Goal: Obtain resource: Download file/media

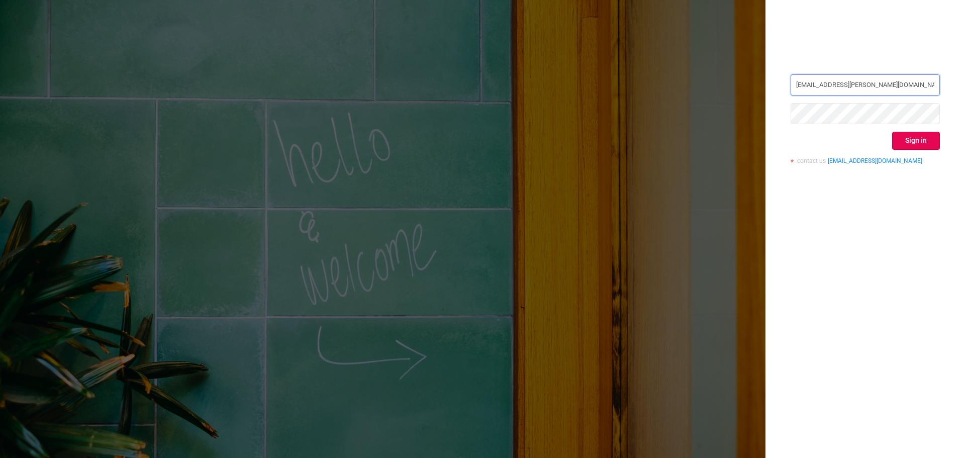
click at [791, 74] on div at bounding box center [791, 74] width 0 height 0
type input "[EMAIL_ADDRESS][PERSON_NAME][DOMAIN_NAME]"
click at [914, 137] on button "Sign in" at bounding box center [916, 141] width 48 height 18
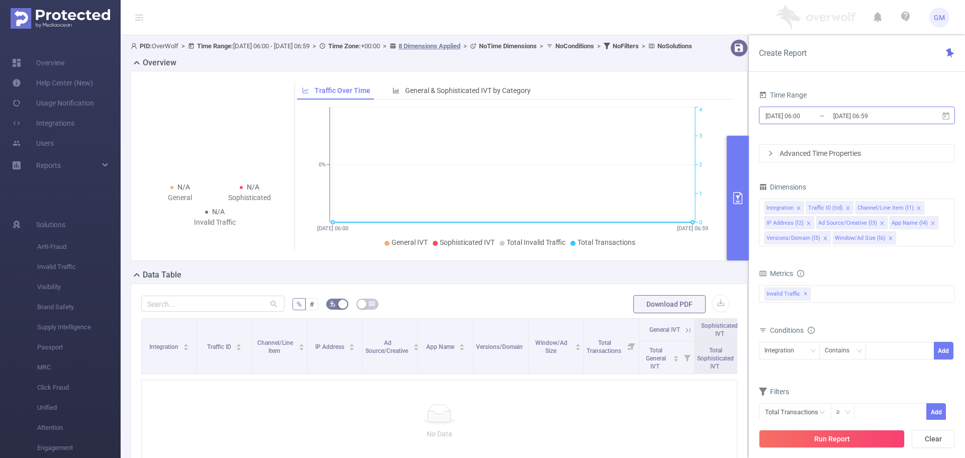
click at [842, 115] on input "[DATE] 06:59" at bounding box center [873, 116] width 81 height 14
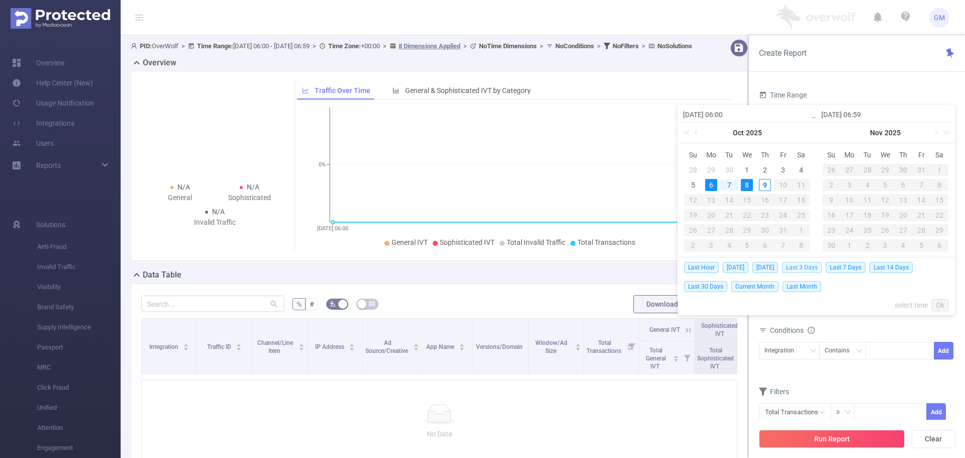
click at [801, 268] on span "Last 3 Days" at bounding box center [802, 267] width 40 height 11
type input "[DATE] 00:00"
type input "[DATE] 23:59"
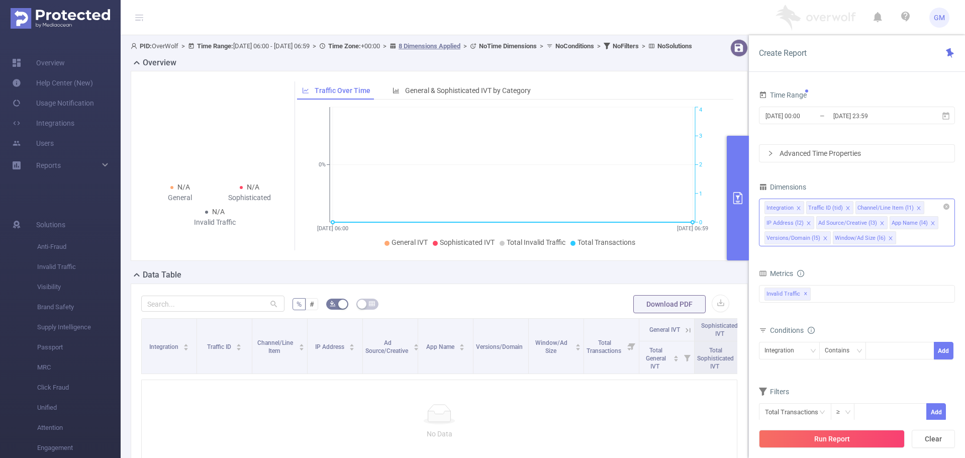
click at [903, 235] on div "Integration Traffic ID (tid) Channel/Line Item (l1) IP Address (l2) Ad Source/C…" at bounding box center [857, 223] width 196 height 48
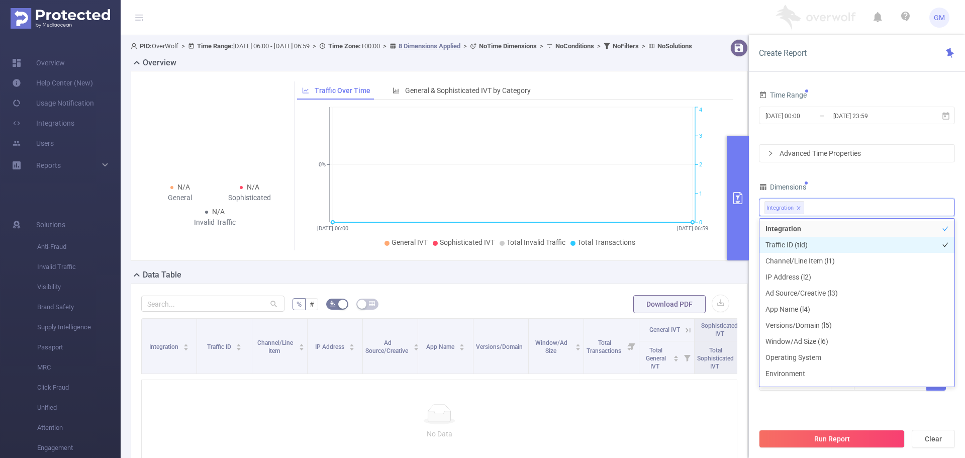
click at [817, 246] on li "Traffic ID (tid)" at bounding box center [857, 245] width 195 height 16
click at [876, 179] on div "Time Range [DATE] 00:00 _ [DATE] 23:59 Advanced Time Properties Dimensions Inte…" at bounding box center [857, 246] width 196 height 316
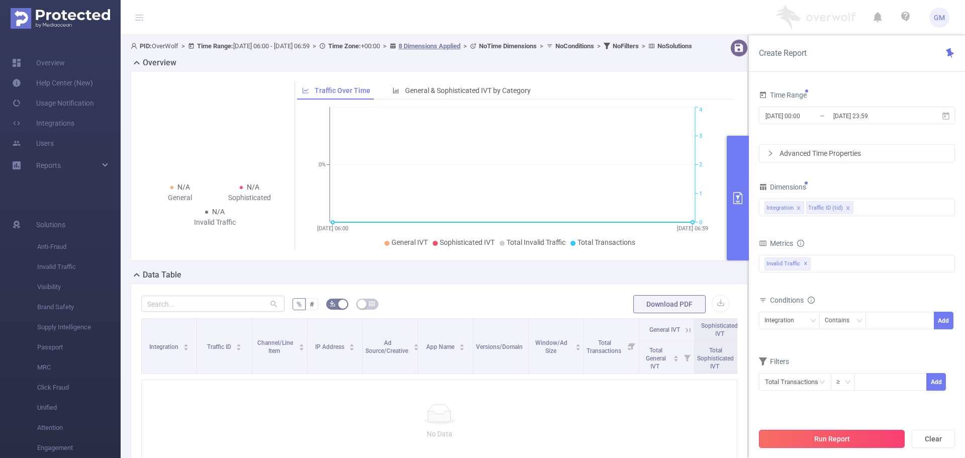
click at [843, 437] on button "Run Report" at bounding box center [832, 439] width 146 height 18
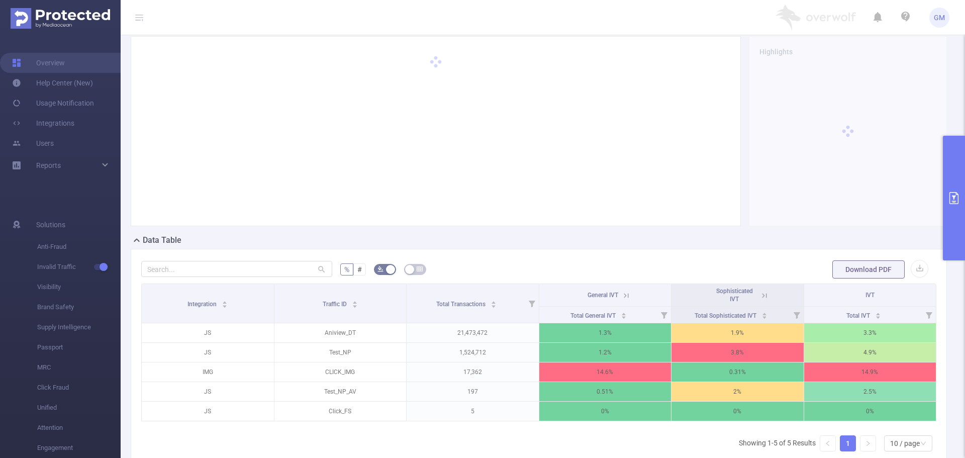
scroll to position [101, 0]
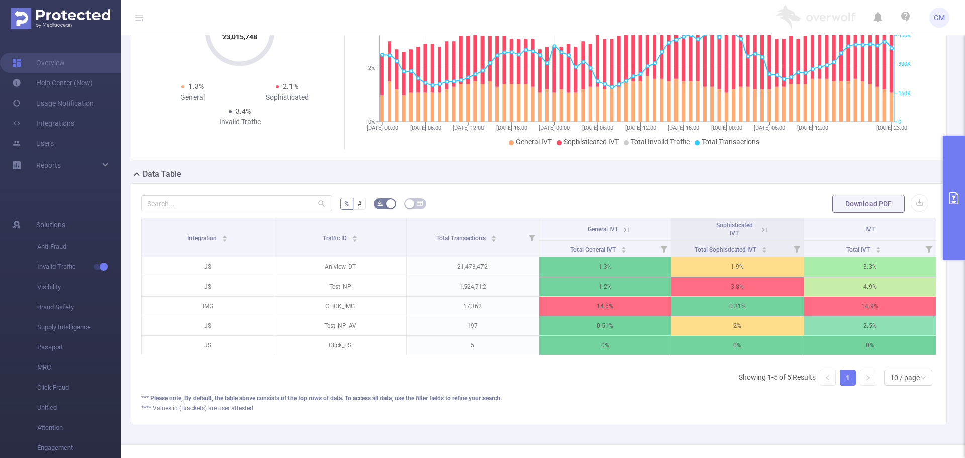
click at [950, 210] on button "primary" at bounding box center [954, 198] width 22 height 125
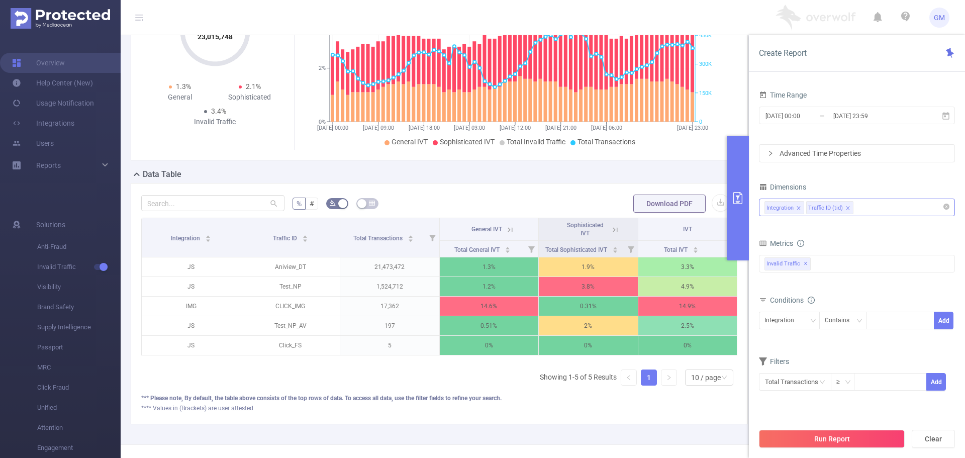
click at [869, 205] on div "Integration Traffic ID (tid)" at bounding box center [857, 207] width 185 height 17
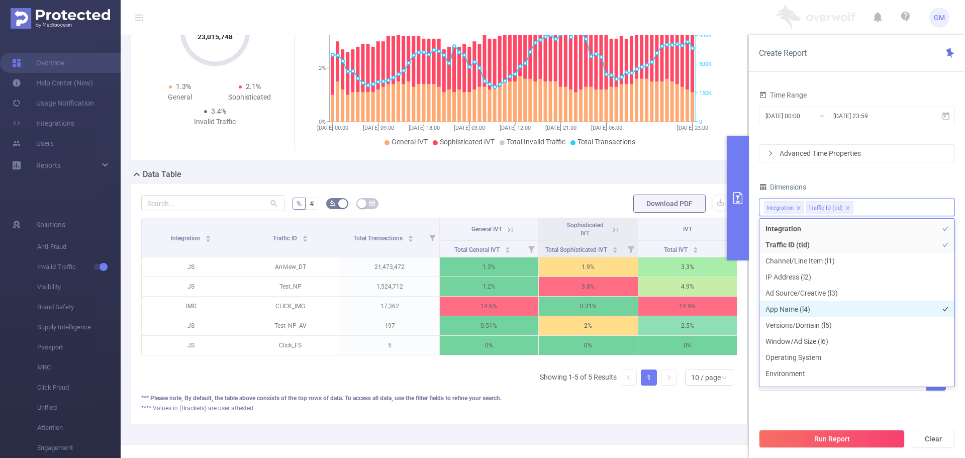
click at [811, 309] on li "App Name (l4)" at bounding box center [857, 309] width 195 height 16
click at [844, 435] on button "Run Report" at bounding box center [832, 439] width 146 height 18
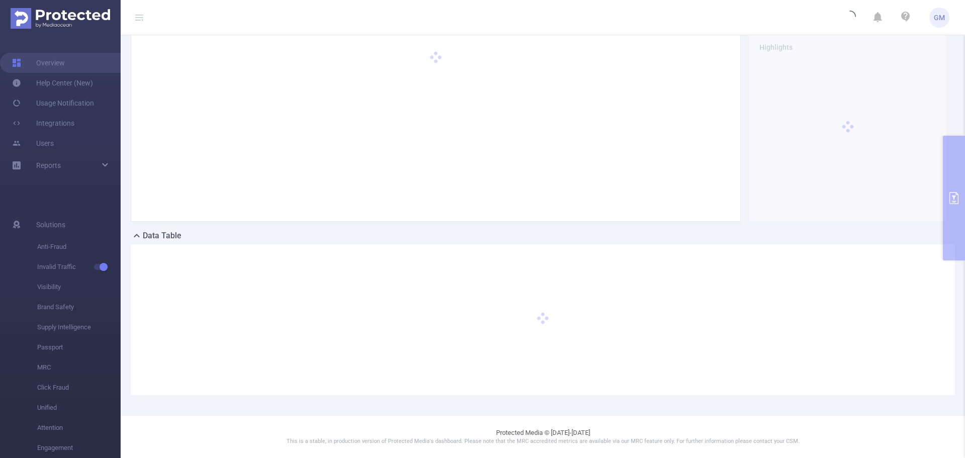
scroll to position [39, 0]
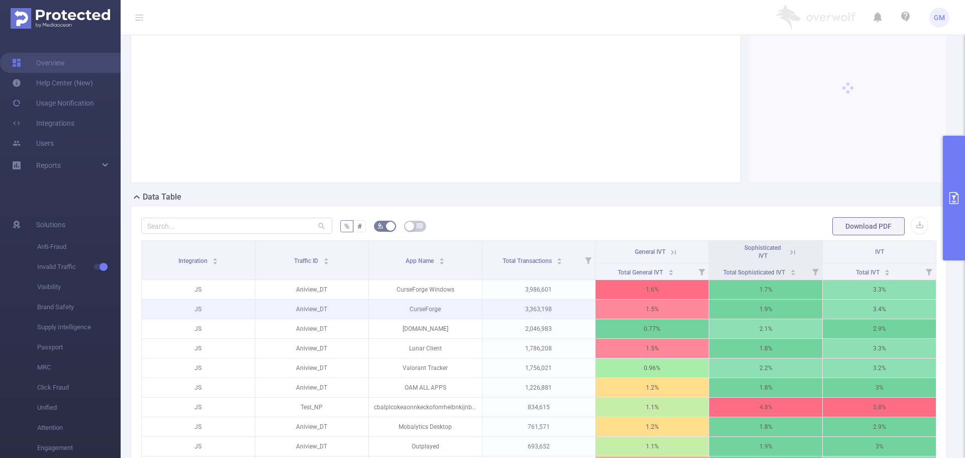
scroll to position [89, 0]
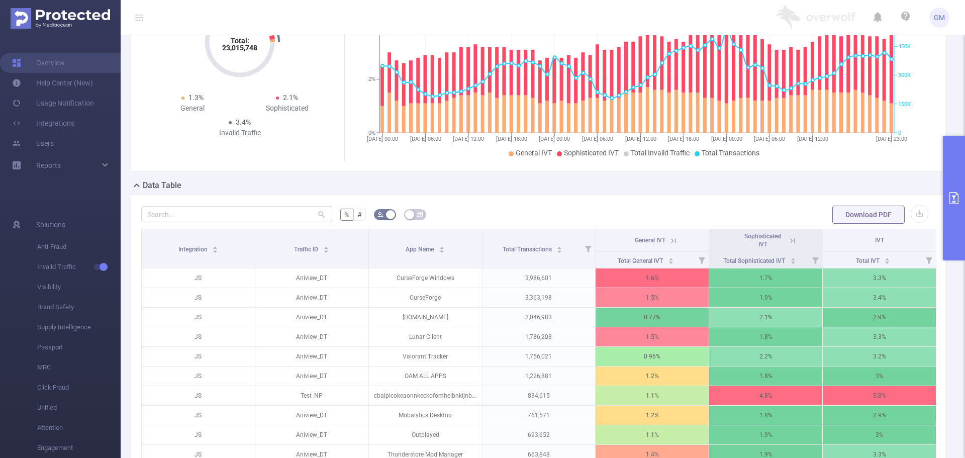
click at [672, 240] on icon at bounding box center [674, 240] width 5 height 5
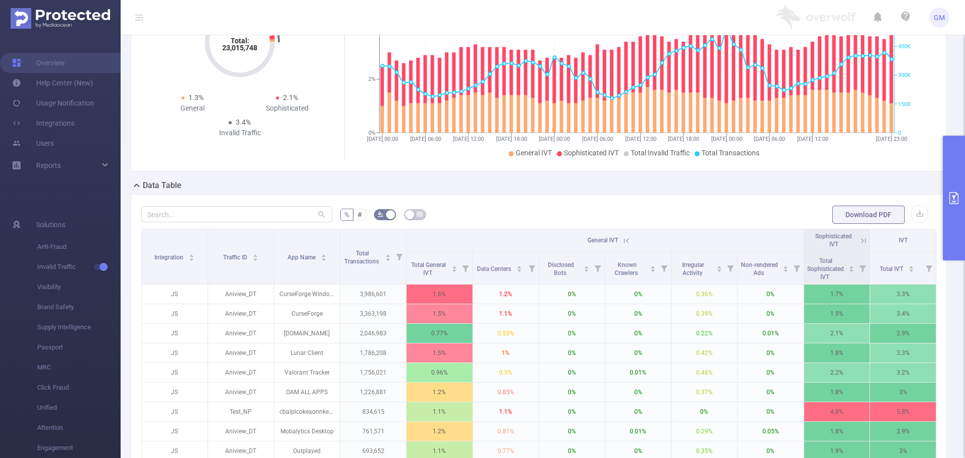
click at [859, 241] on icon at bounding box center [863, 240] width 9 height 9
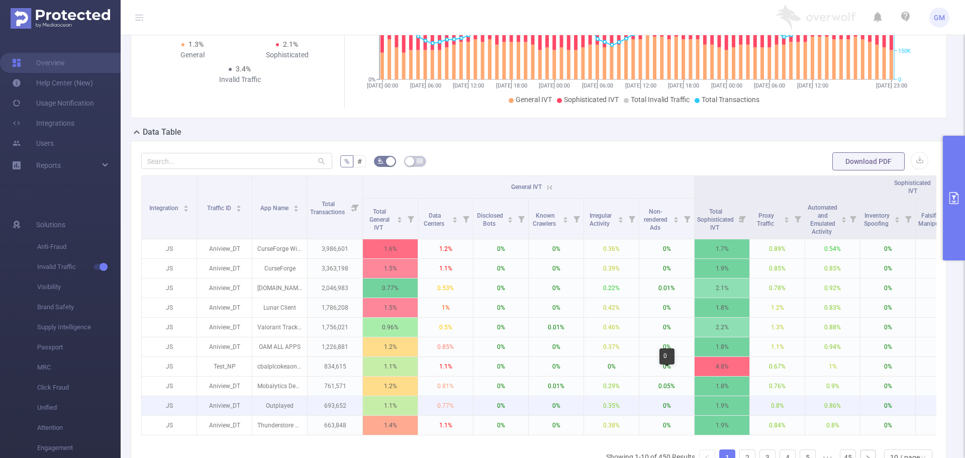
scroll to position [190, 0]
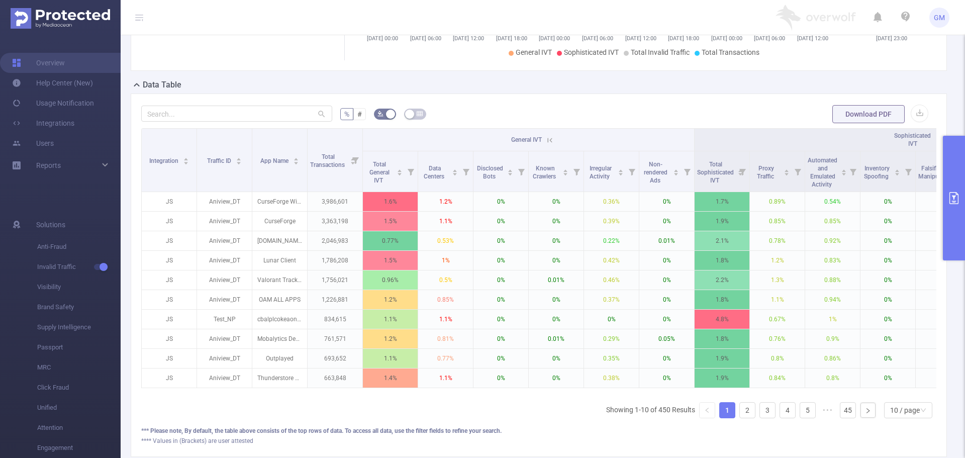
click at [659, 402] on div "Integration Traffic ID App Name Total Transactions General IVT Sophisticated IV…" at bounding box center [538, 277] width 795 height 298
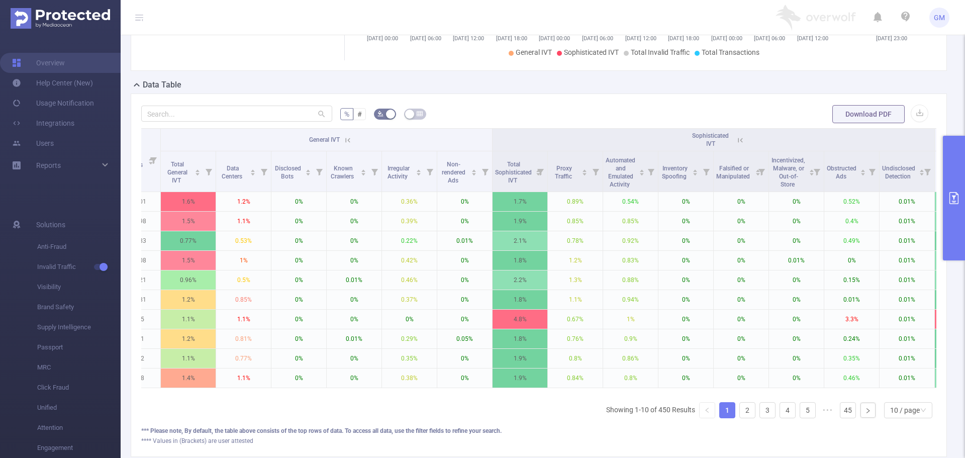
scroll to position [0, 240]
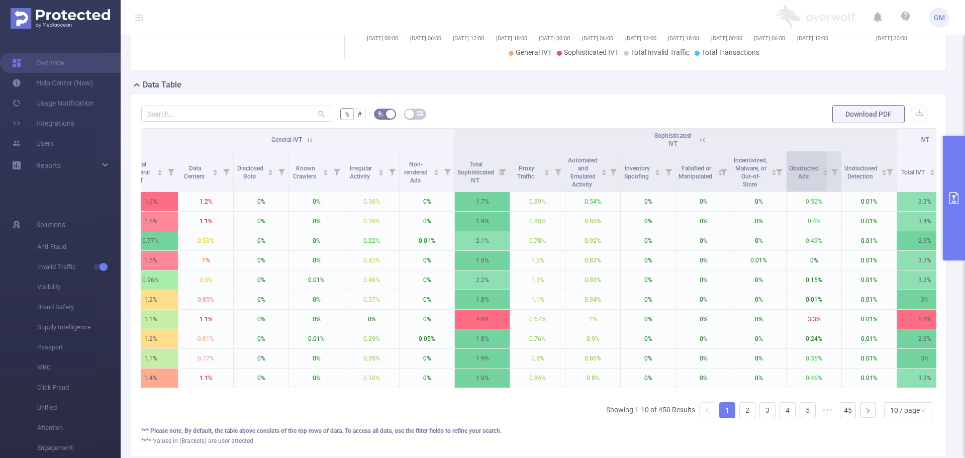
click at [802, 172] on span "Obstructed Ads" at bounding box center [804, 171] width 30 height 18
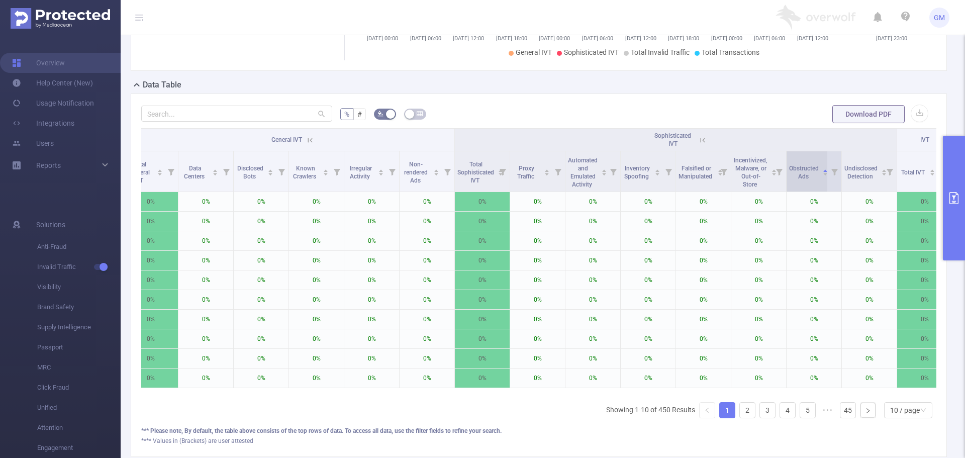
click at [802, 172] on span "Obstructed Ads" at bounding box center [804, 171] width 30 height 18
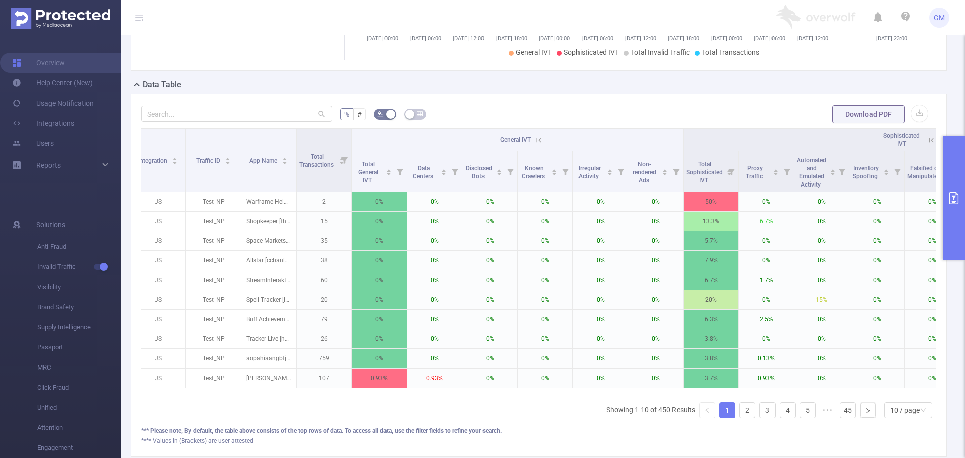
scroll to position [0, 0]
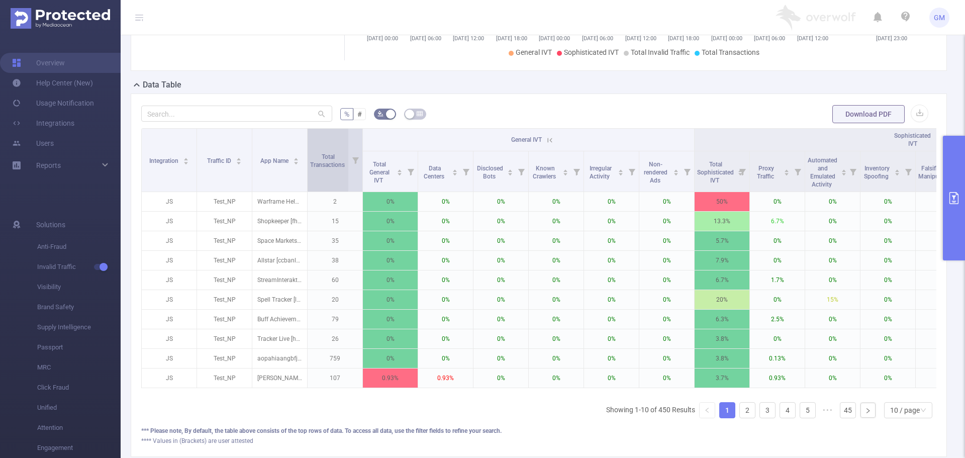
click at [343, 160] on span "Total Transactions" at bounding box center [328, 160] width 36 height 18
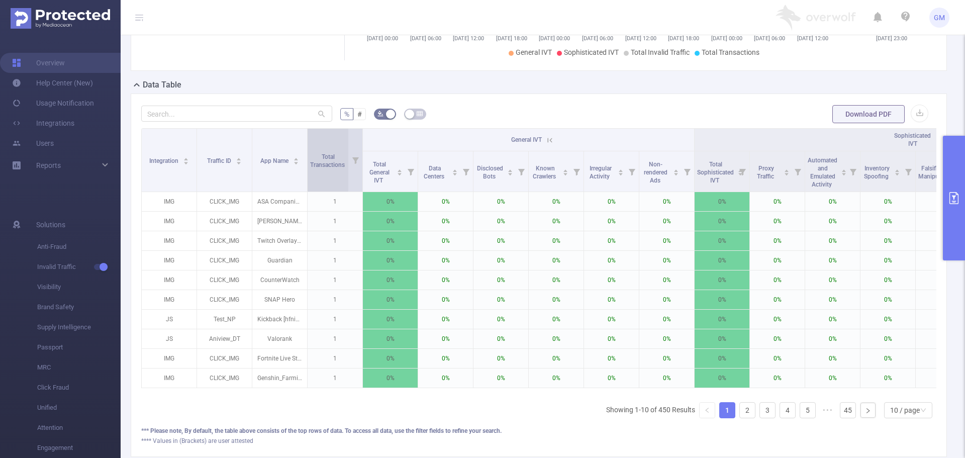
click at [340, 159] on span "Total Transactions" at bounding box center [328, 160] width 36 height 18
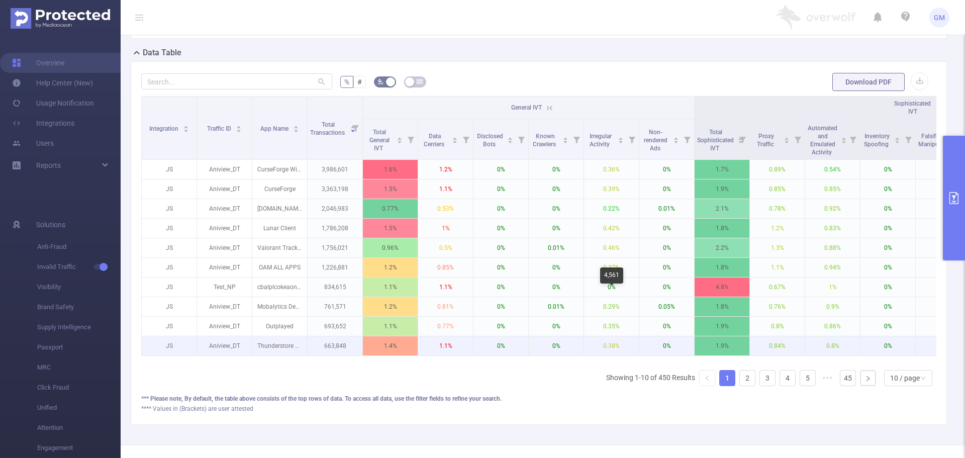
scroll to position [240, 0]
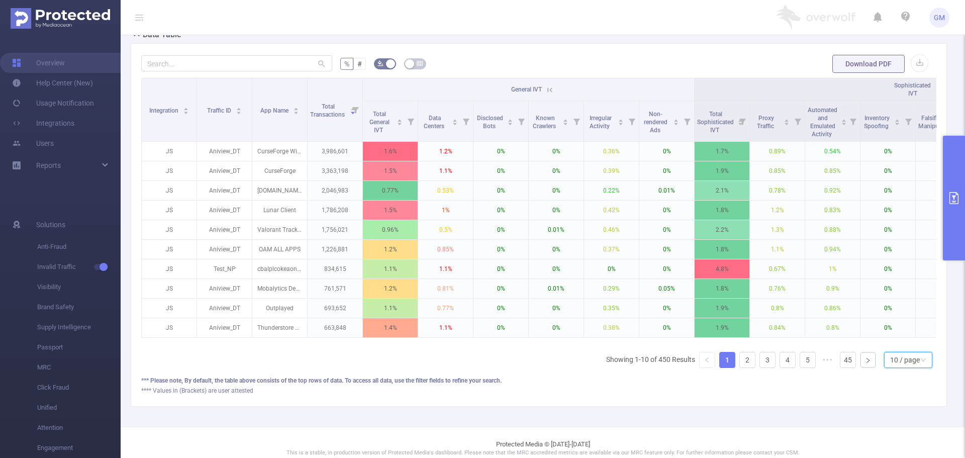
click at [890, 365] on div "10 / page" at bounding box center [905, 359] width 30 height 15
click at [890, 304] on div "0" at bounding box center [888, 304] width 15 height 16
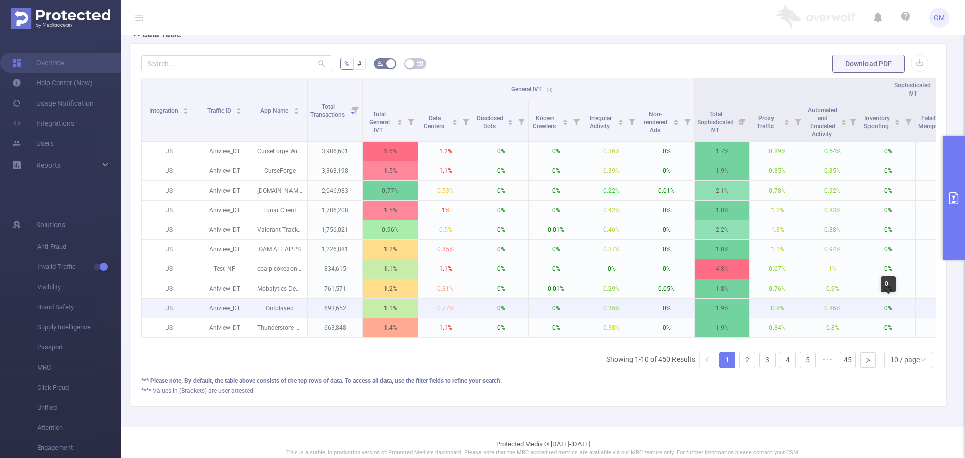
click at [910, 302] on p "0%" at bounding box center [888, 308] width 55 height 19
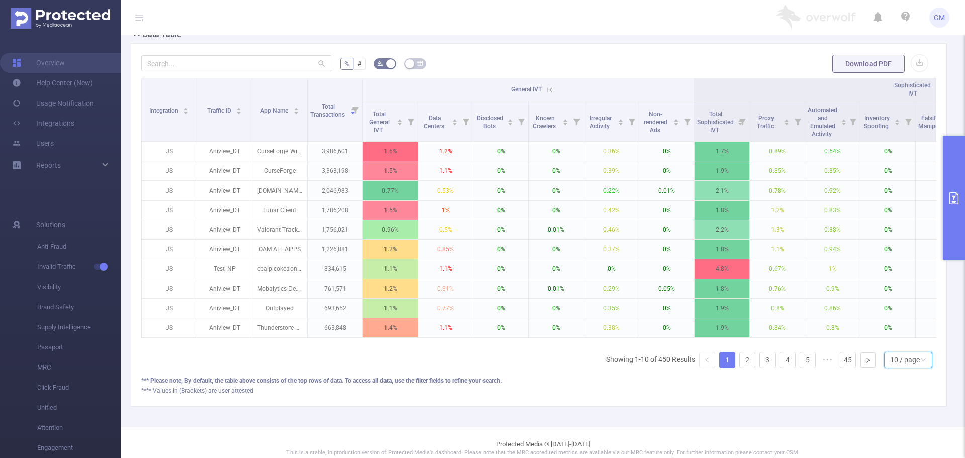
click at [906, 368] on div "10 / page" at bounding box center [905, 359] width 30 height 15
click at [897, 293] on li "20 / page" at bounding box center [900, 301] width 48 height 16
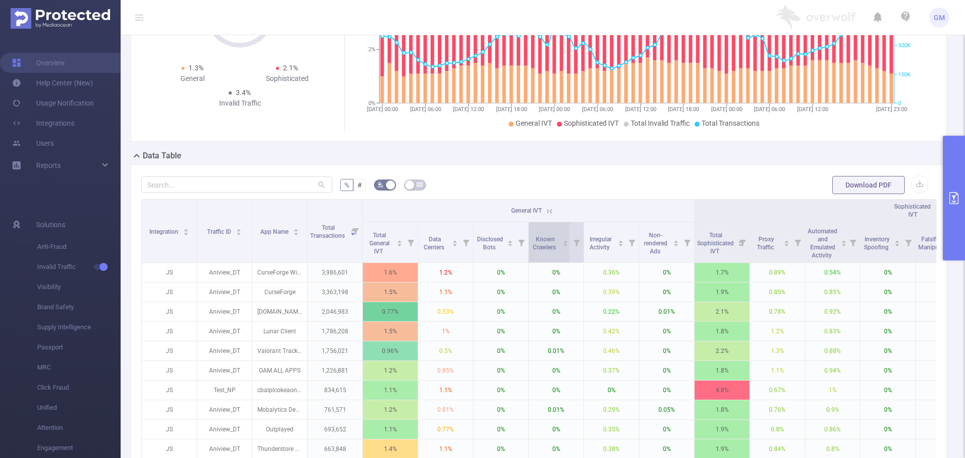
scroll to position [0, 0]
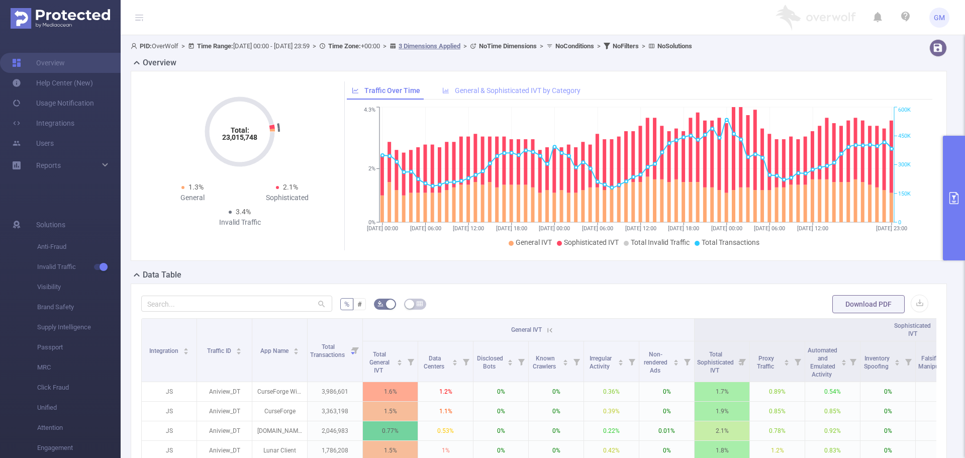
click at [535, 93] on span "General & Sophisticated IVT by Category" at bounding box center [518, 90] width 126 height 8
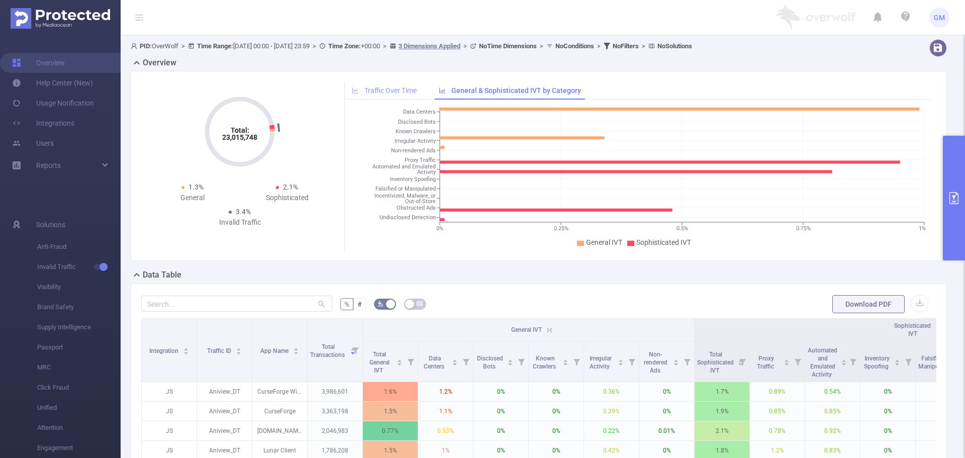
click at [406, 92] on span "Traffic Over Time" at bounding box center [391, 90] width 52 height 8
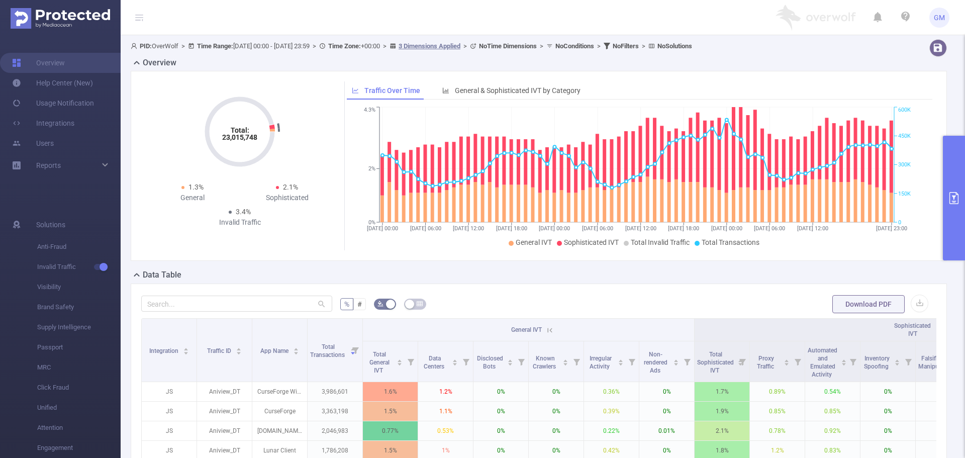
click at [954, 164] on button "primary" at bounding box center [954, 198] width 22 height 125
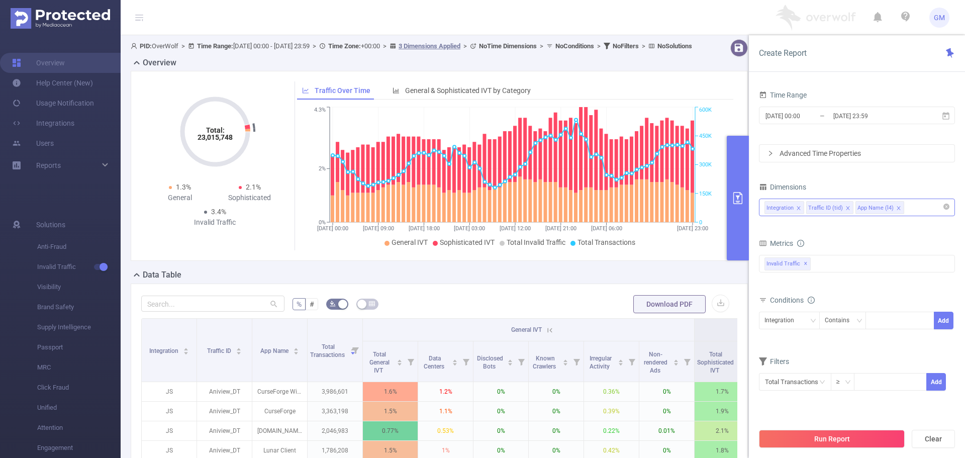
click at [905, 208] on div "Integration Traffic ID (tid) App Name (l4)" at bounding box center [857, 207] width 185 height 17
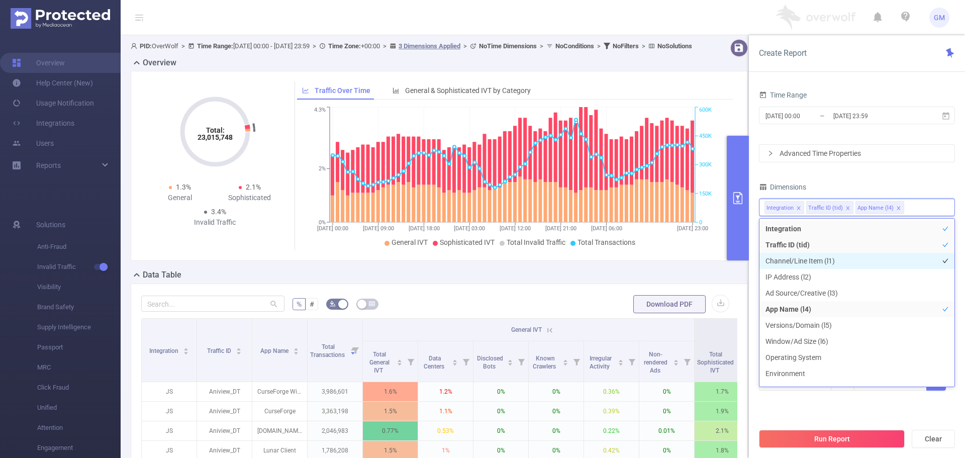
click at [805, 260] on li "Channel/Line Item (l1)" at bounding box center [857, 261] width 195 height 16
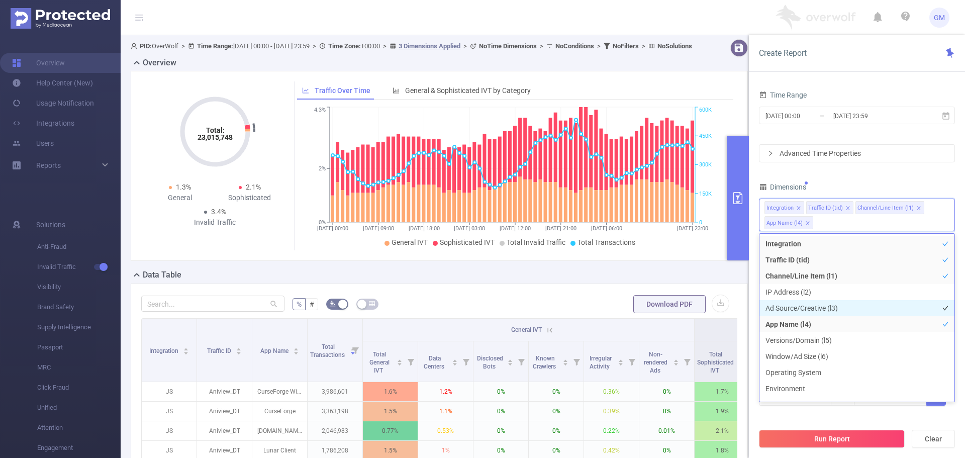
click at [810, 307] on li "Ad Source/Creative (l3)" at bounding box center [857, 308] width 195 height 16
click at [732, 283] on div "Data Table" at bounding box center [443, 276] width 625 height 14
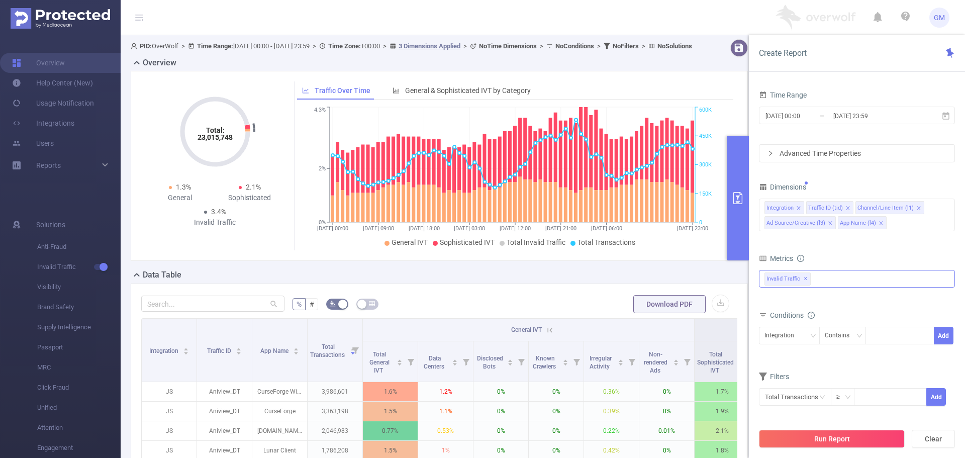
click at [826, 282] on div "Invalid Traffic ✕" at bounding box center [857, 279] width 196 height 18
click at [850, 258] on div "Metrics" at bounding box center [857, 259] width 196 height 17
click at [841, 436] on button "Run Report" at bounding box center [832, 439] width 146 height 18
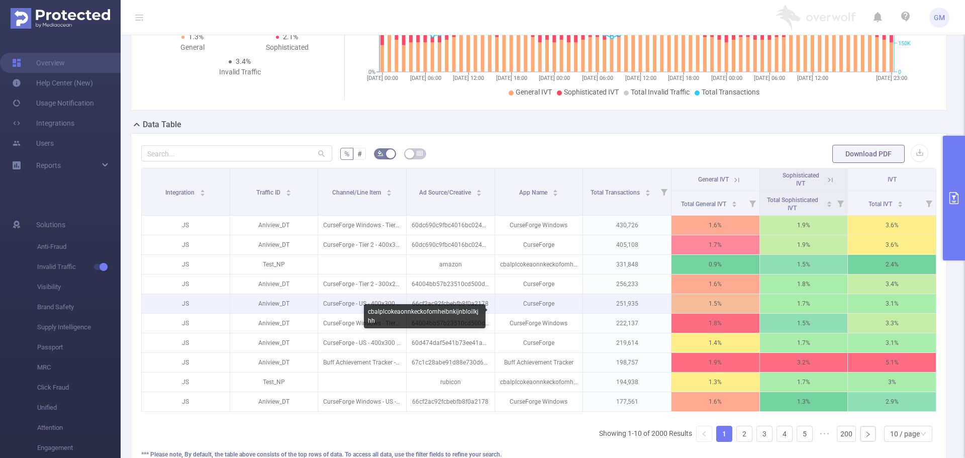
scroll to position [151, 0]
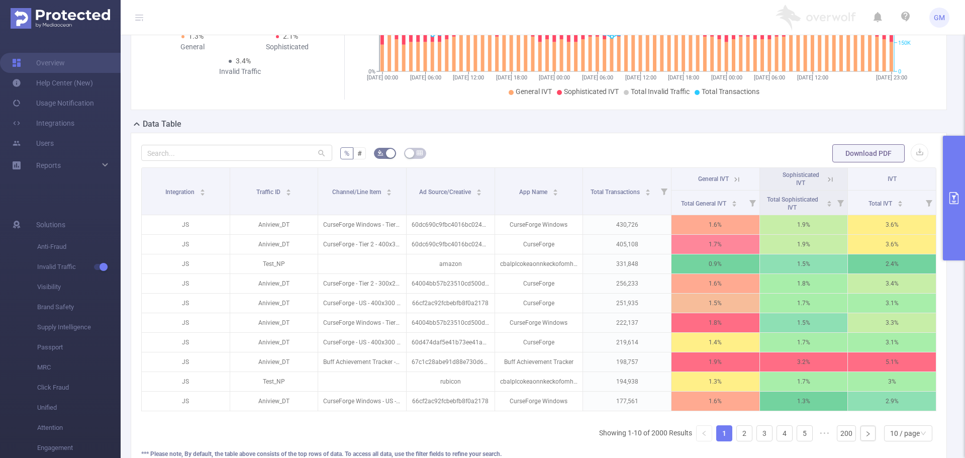
click at [956, 186] on button "primary" at bounding box center [954, 198] width 22 height 125
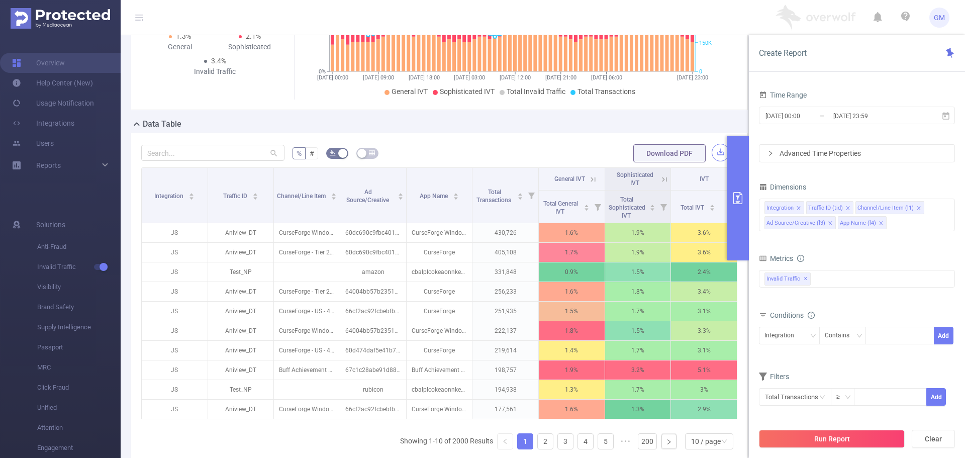
click at [712, 159] on button "button" at bounding box center [721, 153] width 18 height 18
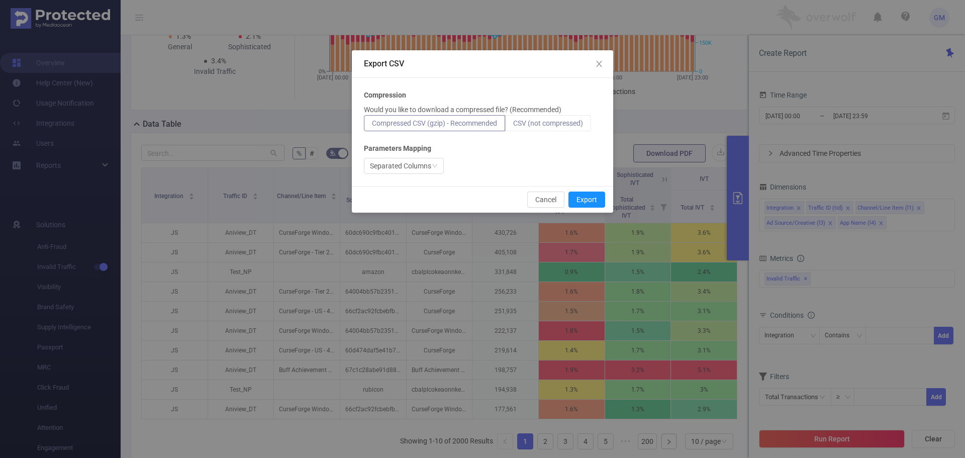
click at [540, 125] on span "CSV (not compressed)" at bounding box center [548, 123] width 70 height 8
click at [513, 126] on input "CSV (not compressed)" at bounding box center [513, 126] width 0 height 0
click at [410, 167] on div "Separated Columns" at bounding box center [400, 165] width 61 height 15
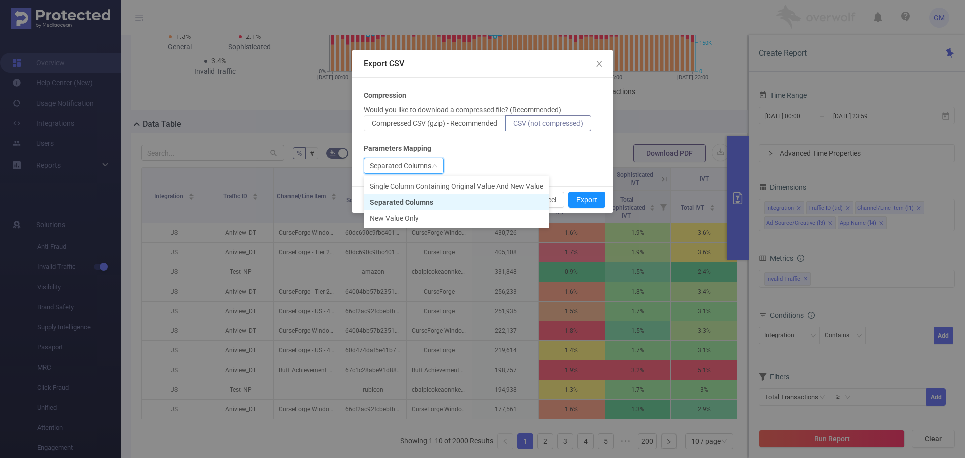
click at [410, 167] on div "Separated Columns" at bounding box center [400, 165] width 61 height 15
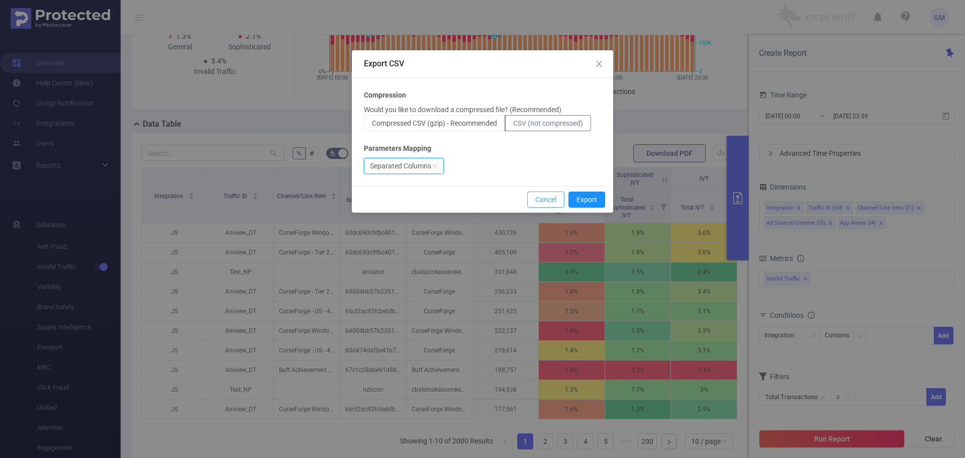
click at [544, 200] on button "Cancel" at bounding box center [545, 200] width 37 height 16
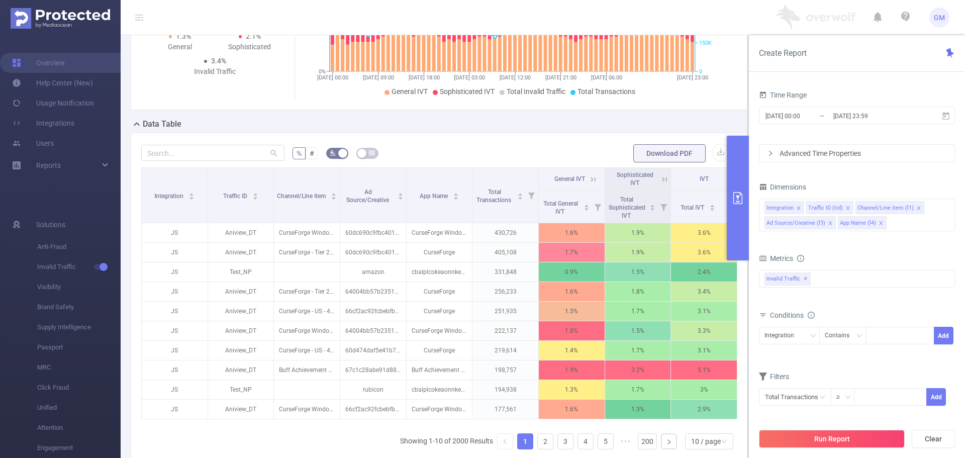
click at [786, 158] on div "Advanced Time Properties" at bounding box center [857, 153] width 195 height 17
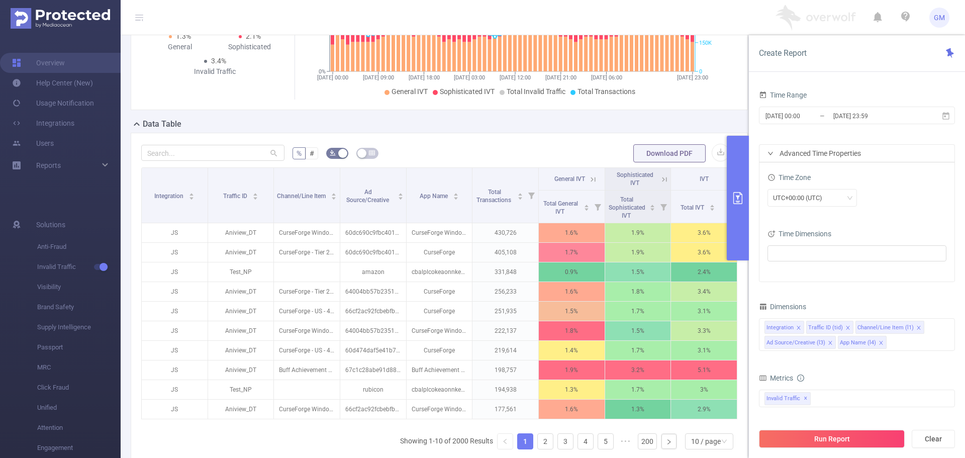
click at [822, 243] on div "Time Dimensions" at bounding box center [857, 235] width 179 height 17
click at [822, 247] on ul at bounding box center [853, 253] width 165 height 15
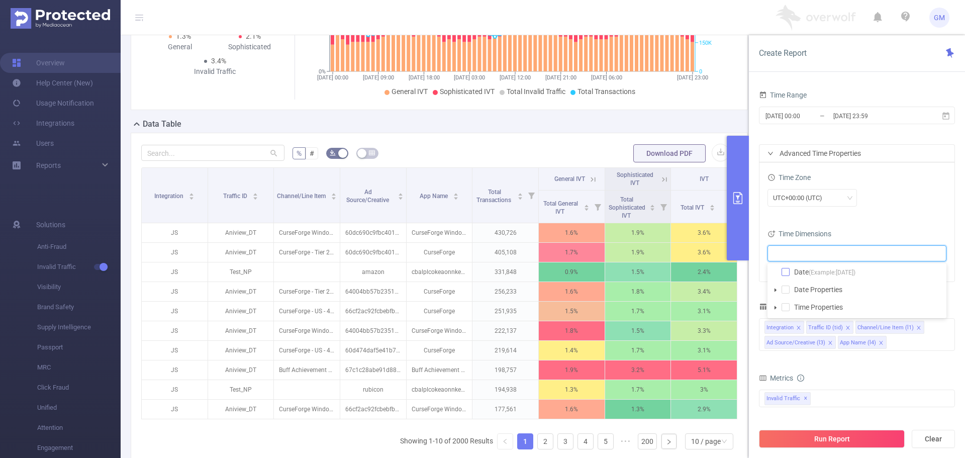
click at [785, 275] on span at bounding box center [786, 272] width 8 height 8
click at [774, 306] on icon "icon: caret-down" at bounding box center [775, 307] width 5 height 5
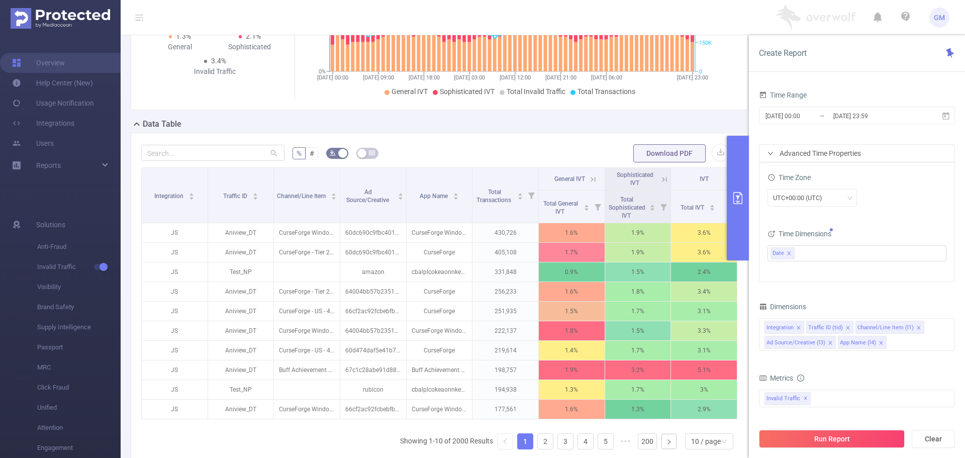
click at [841, 381] on div "Metrics" at bounding box center [857, 379] width 196 height 17
click at [713, 159] on button "button" at bounding box center [721, 153] width 18 height 18
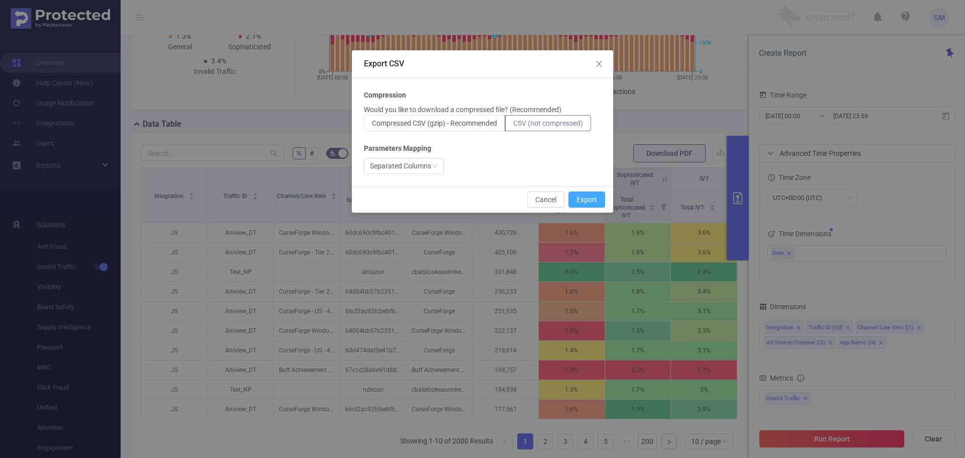
click at [590, 199] on button "Export" at bounding box center [587, 200] width 37 height 16
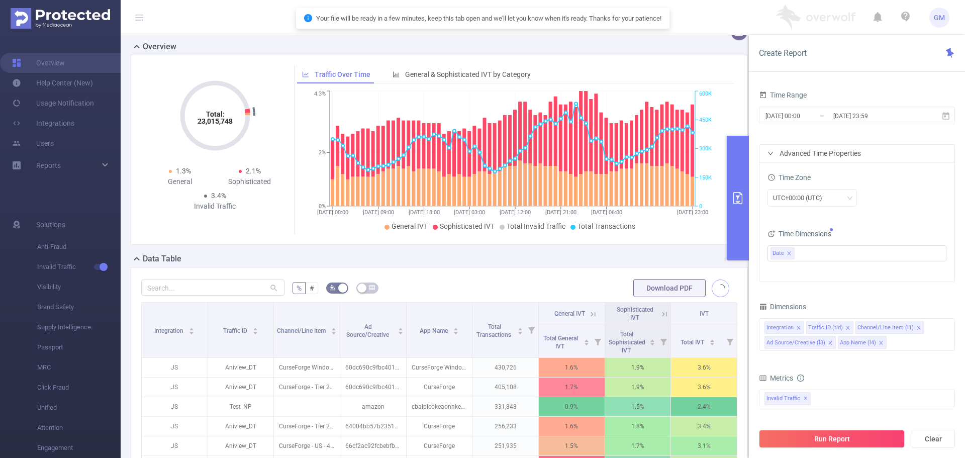
scroll to position [0, 0]
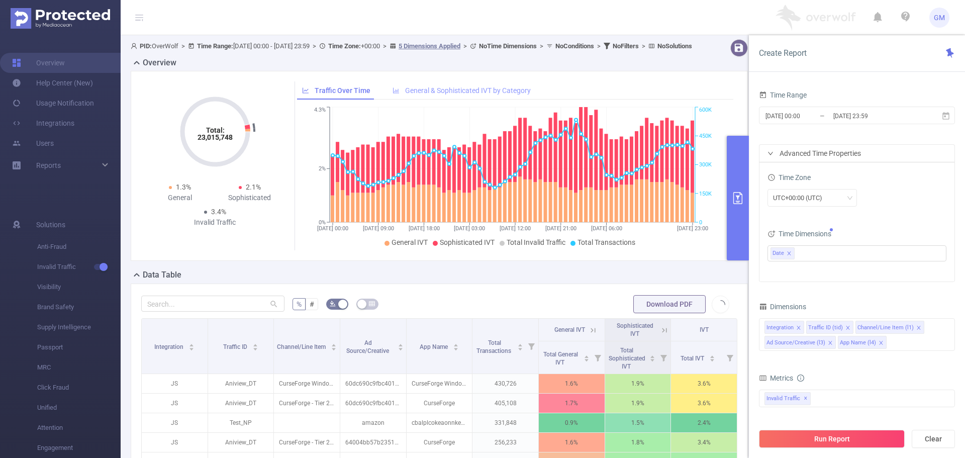
click at [482, 95] on span "General & Sophisticated IVT by Category" at bounding box center [468, 90] width 126 height 8
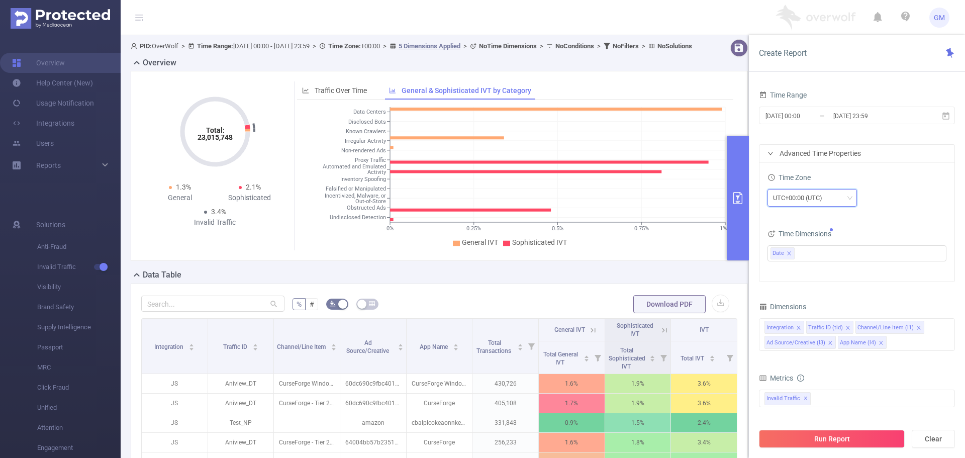
click at [818, 202] on div "UTC+00:00 (UTC)" at bounding box center [801, 198] width 56 height 17
click at [890, 196] on div "UTC+00:00 (UTC)" at bounding box center [857, 198] width 179 height 18
click at [817, 146] on div "Advanced Time Properties" at bounding box center [857, 153] width 195 height 17
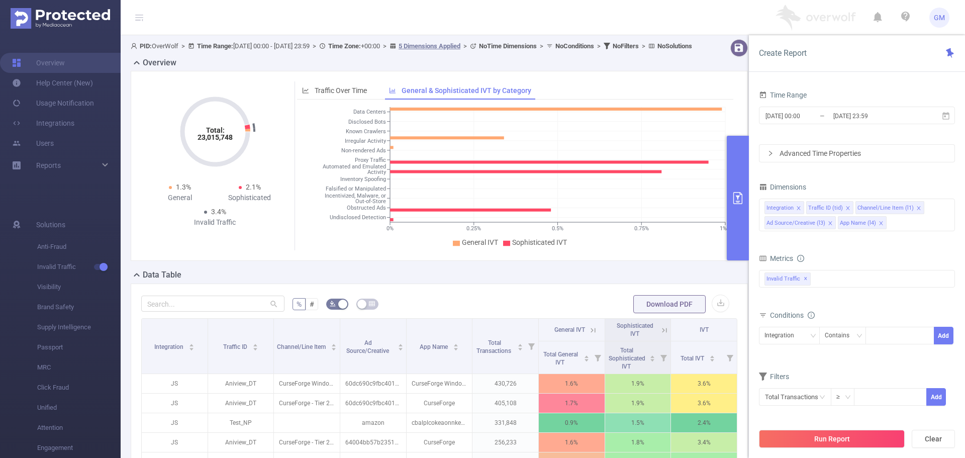
click at [801, 160] on div "Advanced Time Properties" at bounding box center [857, 153] width 195 height 17
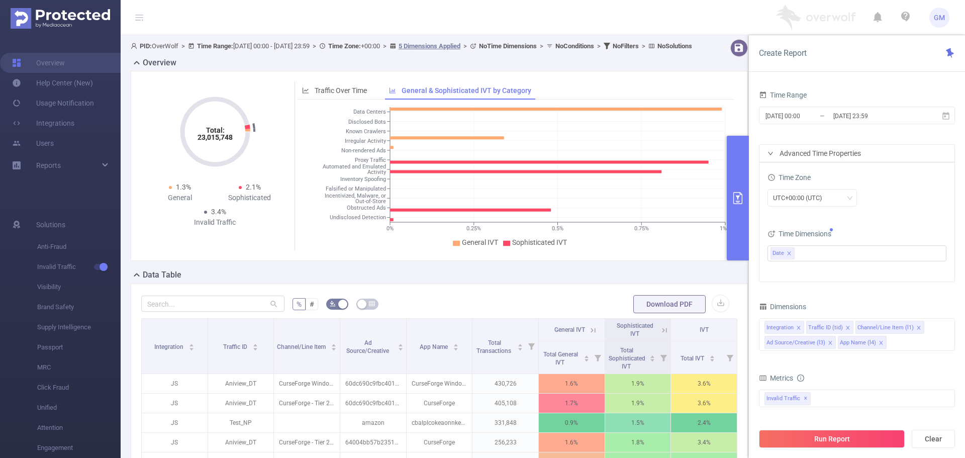
click at [890, 225] on div "Time Zone UTC+00:00 (UTC) Time Dimensions Date" at bounding box center [857, 221] width 195 height 119
click at [827, 438] on button "Run Report" at bounding box center [832, 439] width 146 height 18
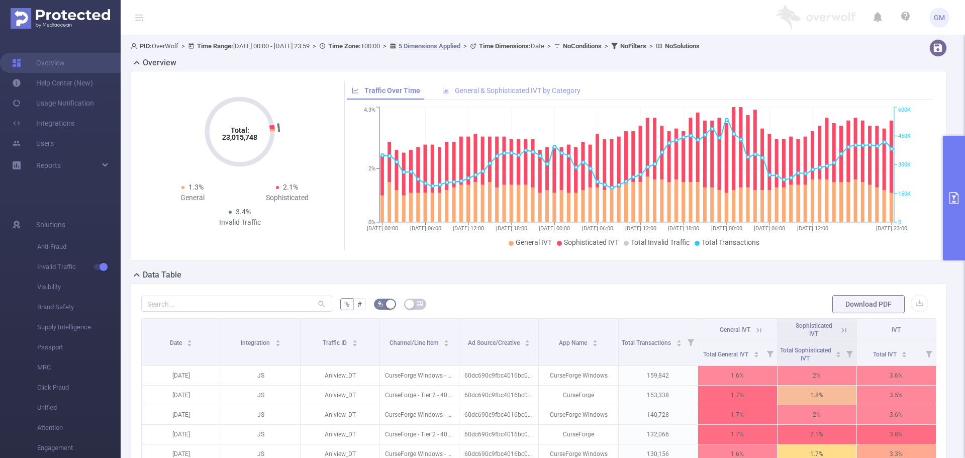
click at [495, 82] on div "General & Sophisticated IVT by Category" at bounding box center [511, 90] width 148 height 19
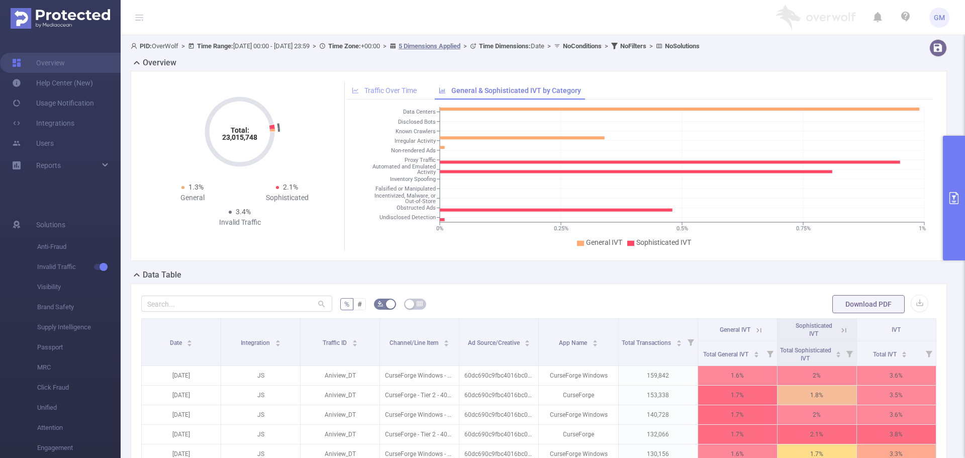
click at [393, 84] on div "Traffic Over Time" at bounding box center [384, 90] width 75 height 19
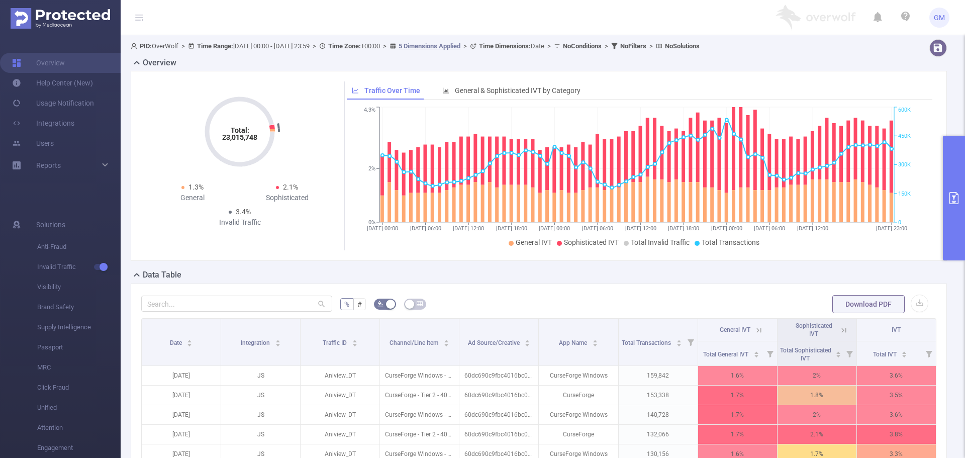
click at [949, 178] on button "primary" at bounding box center [954, 198] width 22 height 125
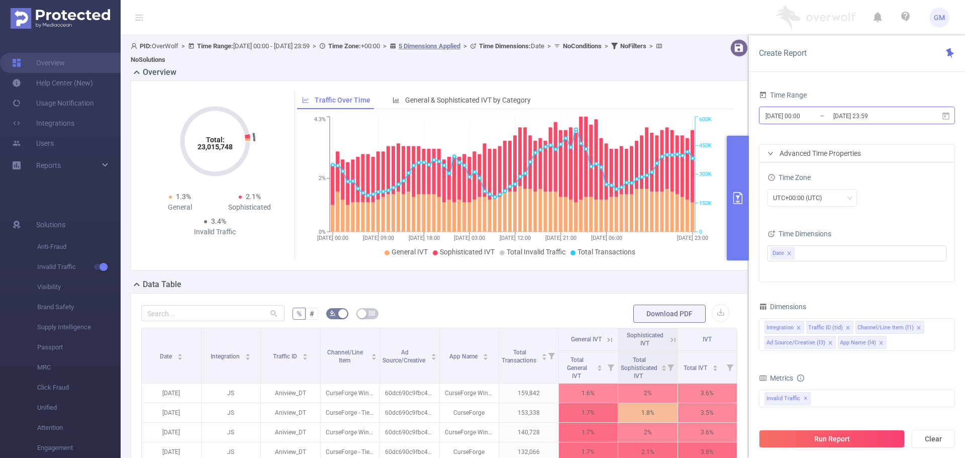
click at [803, 117] on input "[DATE] 00:00" at bounding box center [805, 116] width 81 height 14
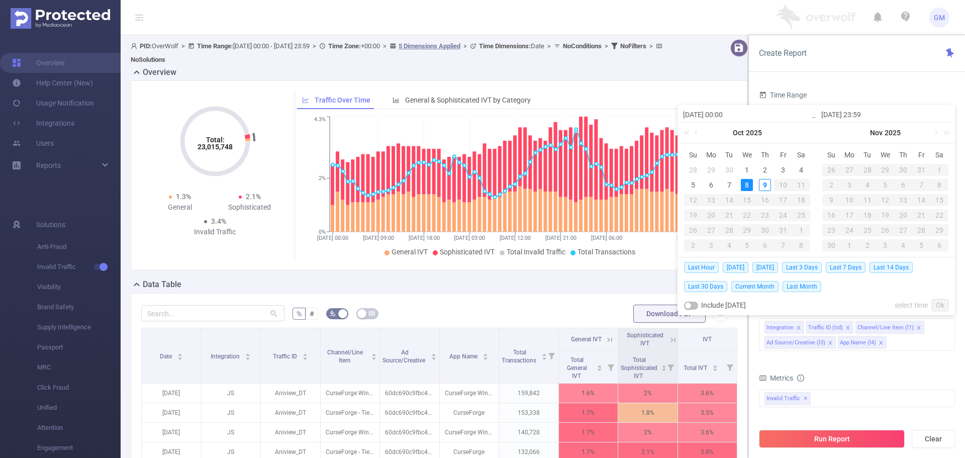
drag, startPoint x: 769, startPoint y: 266, endPoint x: 774, endPoint y: 269, distance: 5.9
click at [770, 266] on span "[DATE]" at bounding box center [766, 267] width 26 height 11
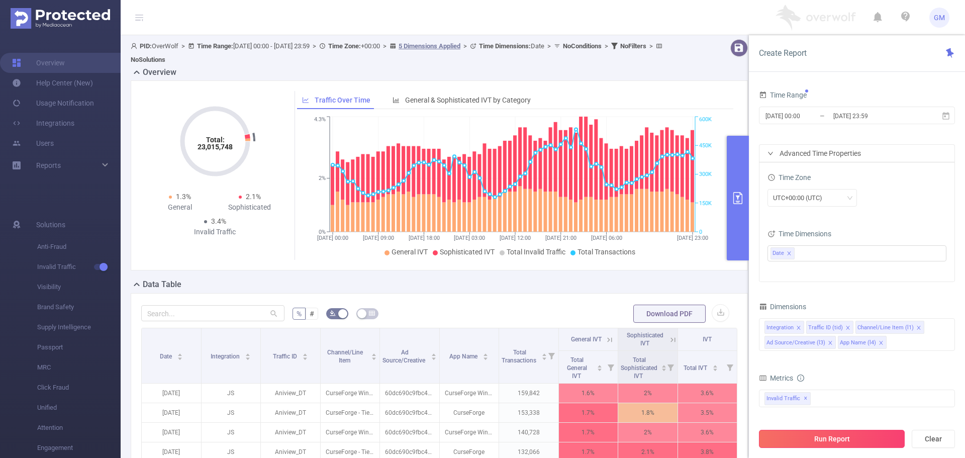
click at [829, 443] on button "Run Report" at bounding box center [832, 439] width 146 height 18
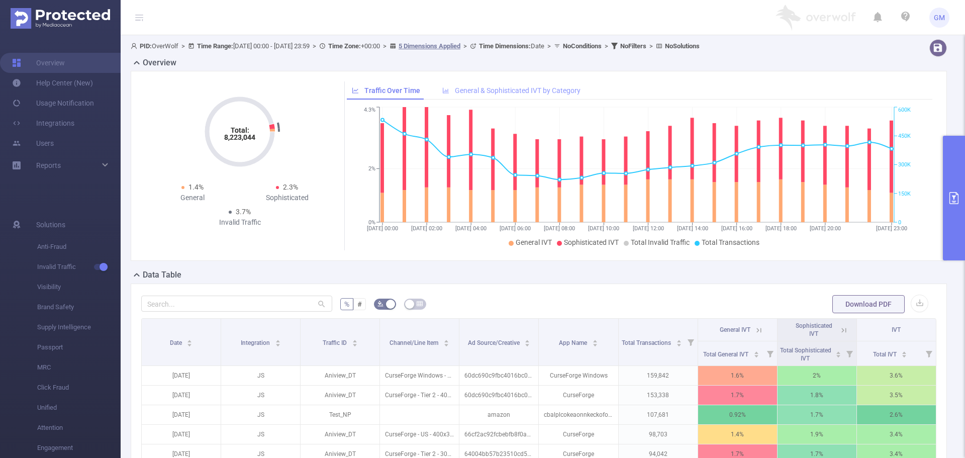
click at [525, 94] on span "General & Sophisticated IVT by Category" at bounding box center [518, 90] width 126 height 8
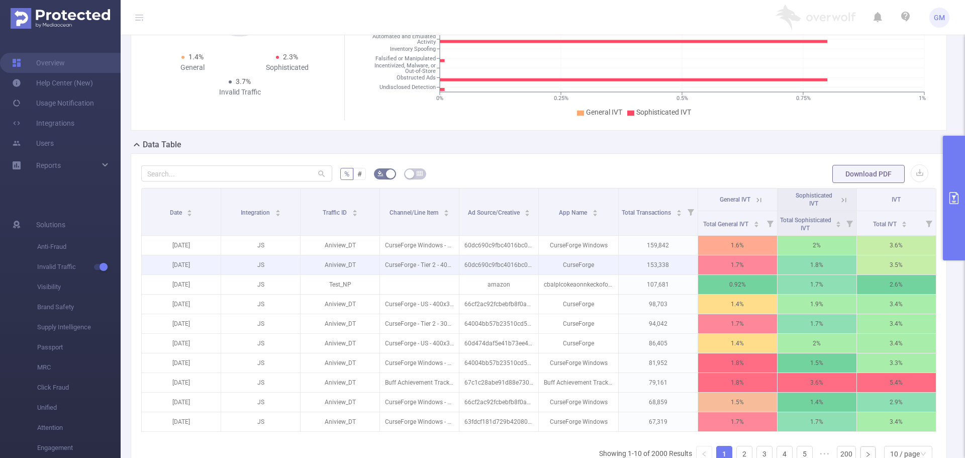
scroll to position [151, 0]
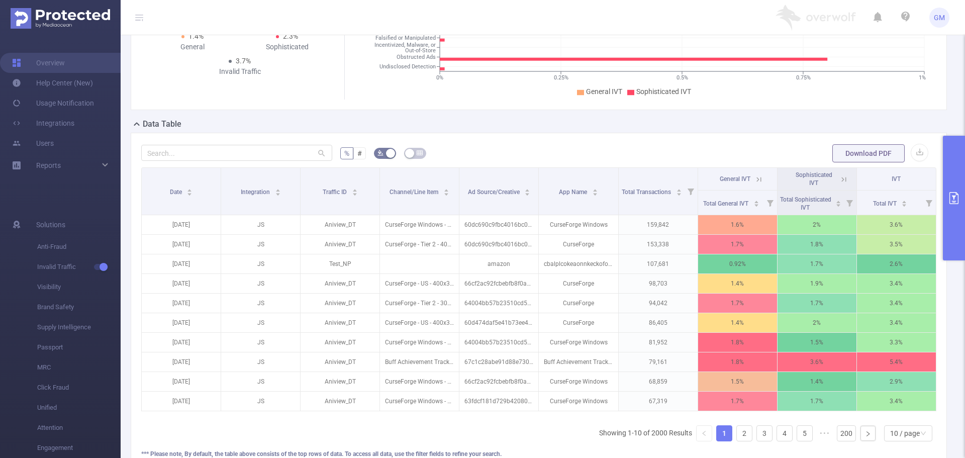
click at [837, 179] on icon at bounding box center [843, 179] width 12 height 10
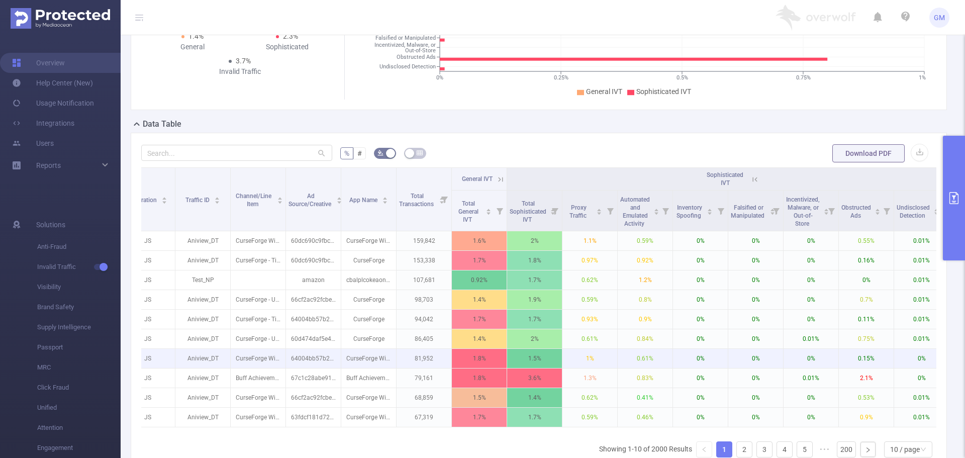
scroll to position [0, 74]
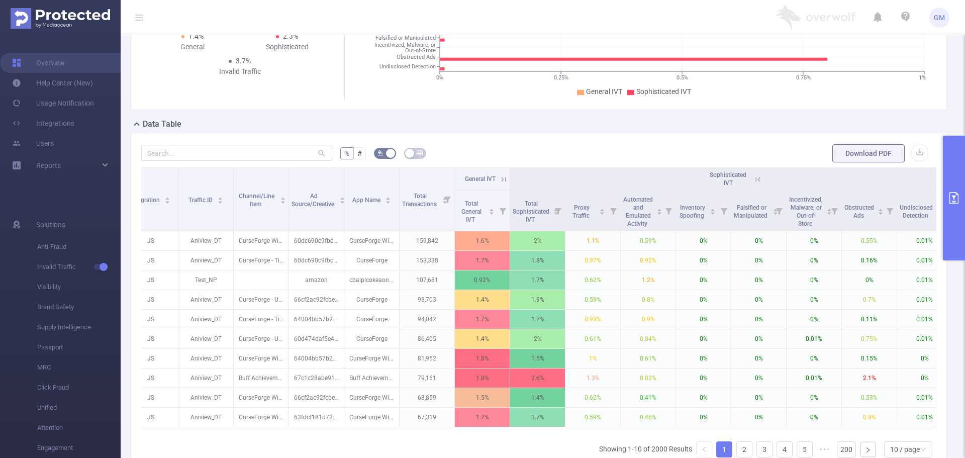
click at [753, 181] on icon at bounding box center [757, 179] width 12 height 10
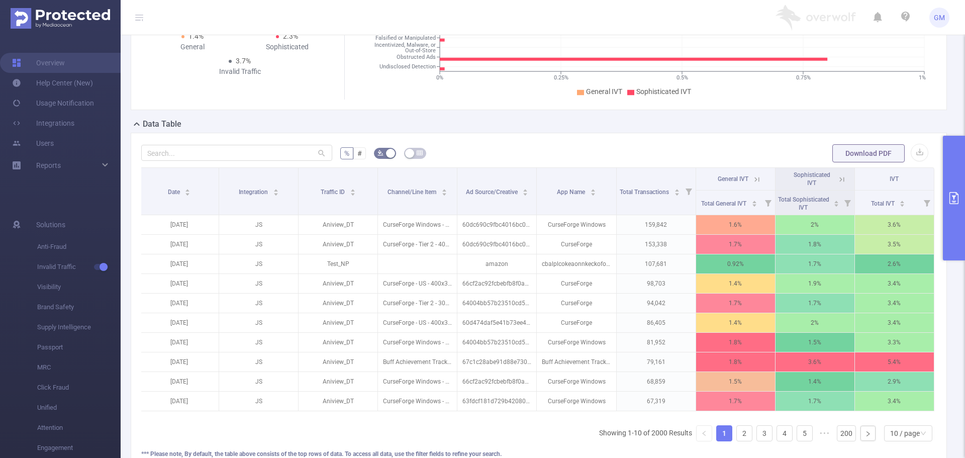
scroll to position [0, 2]
click at [759, 178] on th "General IVT" at bounding box center [735, 179] width 79 height 23
click at [755, 178] on icon at bounding box center [757, 179] width 9 height 9
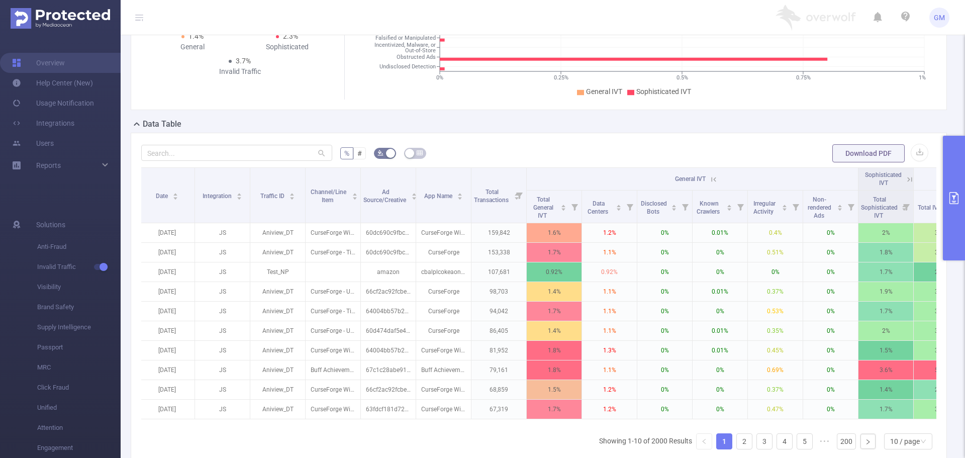
click at [710, 182] on icon at bounding box center [713, 179] width 9 height 9
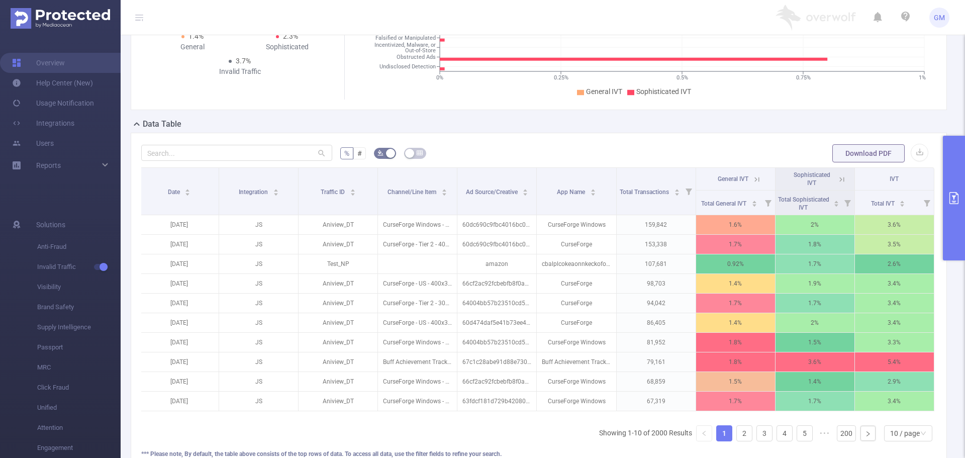
click at [950, 197] on icon "primary" at bounding box center [954, 198] width 9 height 12
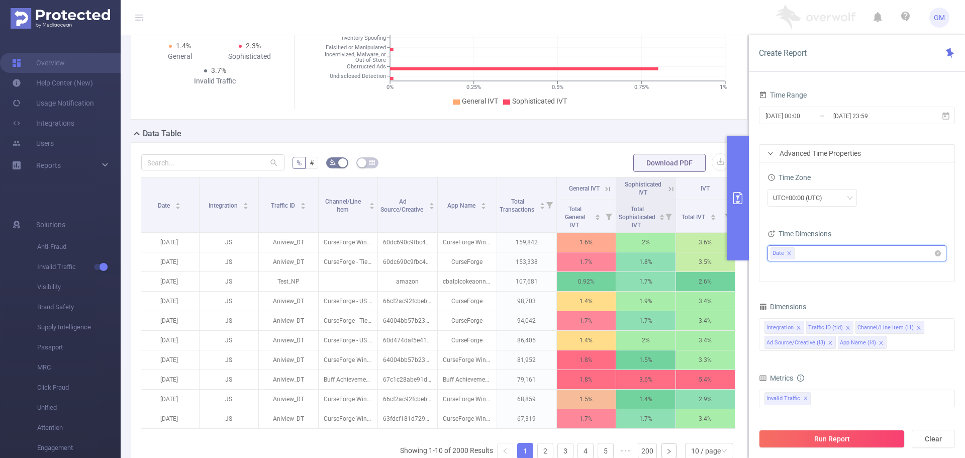
click at [804, 250] on ul "Date" at bounding box center [853, 253] width 165 height 15
click at [771, 290] on span at bounding box center [776, 290] width 12 height 12
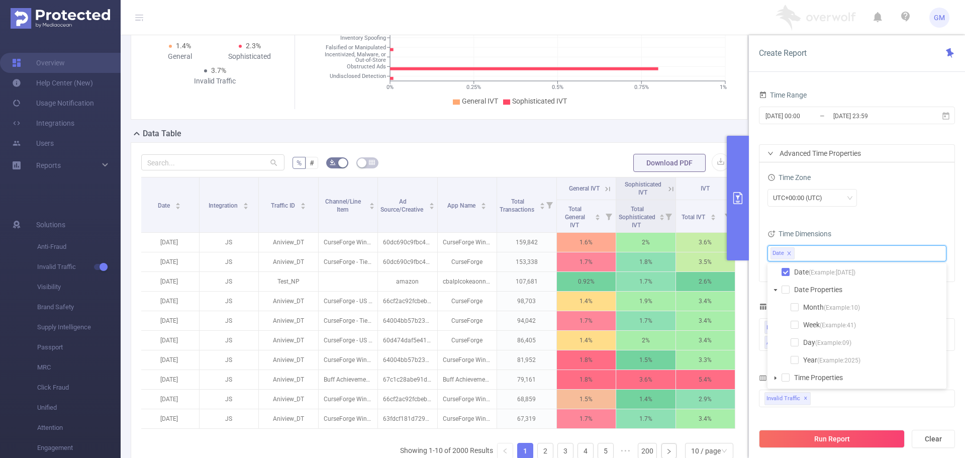
click at [774, 291] on icon "icon: caret-down" at bounding box center [775, 290] width 5 height 5
click at [778, 308] on span at bounding box center [776, 308] width 12 height 12
click at [791, 325] on span at bounding box center [795, 325] width 8 height 8
click at [777, 309] on icon "icon: caret-down" at bounding box center [775, 307] width 5 height 5
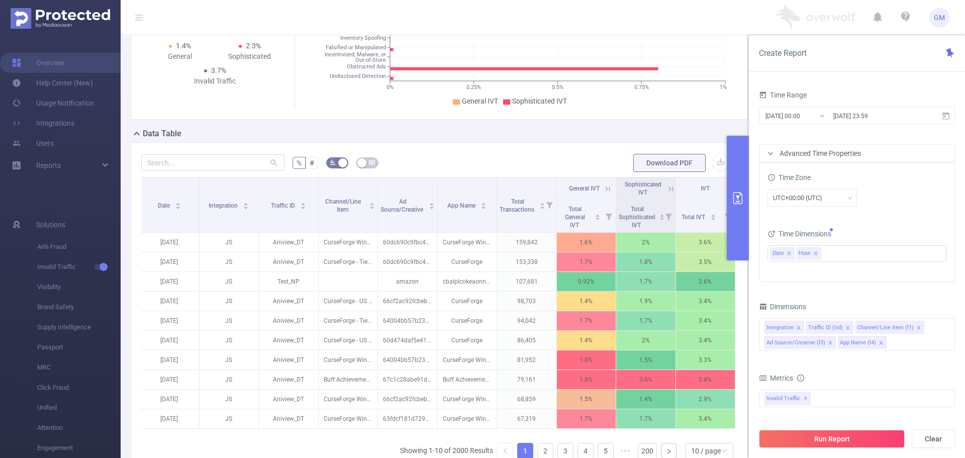
click at [897, 200] on div "UTC+00:00 (UTC)" at bounding box center [857, 198] width 179 height 18
click at [836, 441] on button "Run Report" at bounding box center [832, 439] width 146 height 18
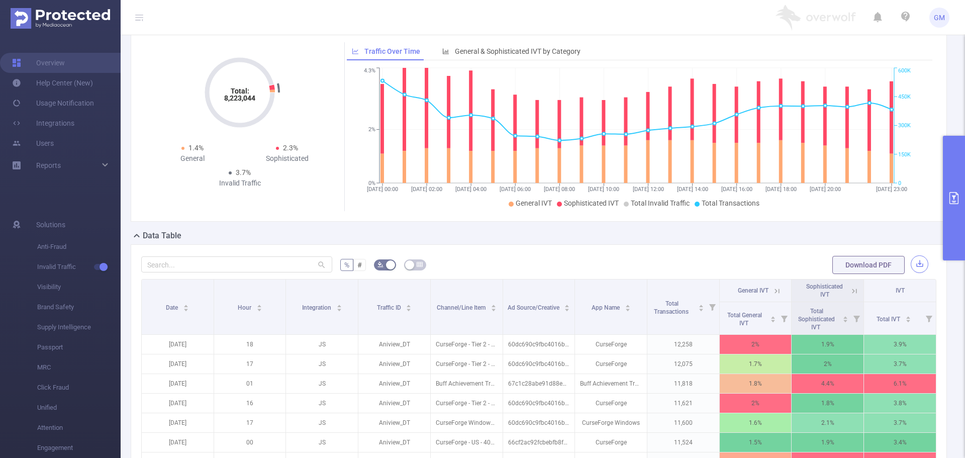
click at [912, 260] on button "button" at bounding box center [920, 264] width 18 height 18
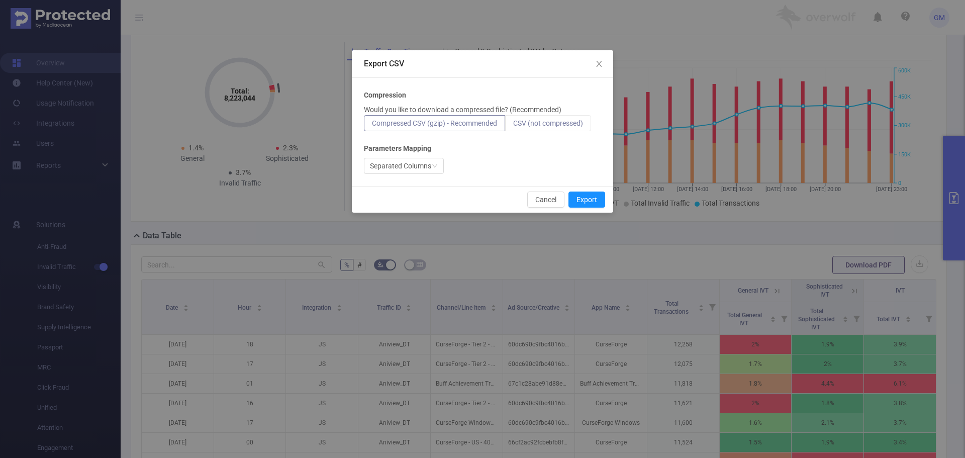
click at [534, 126] on span "CSV (not compressed)" at bounding box center [548, 123] width 70 height 8
click at [513, 126] on input "CSV (not compressed)" at bounding box center [513, 126] width 0 height 0
click at [588, 193] on div "Cancel Export" at bounding box center [482, 199] width 261 height 27
click at [588, 197] on button "Export" at bounding box center [587, 200] width 37 height 16
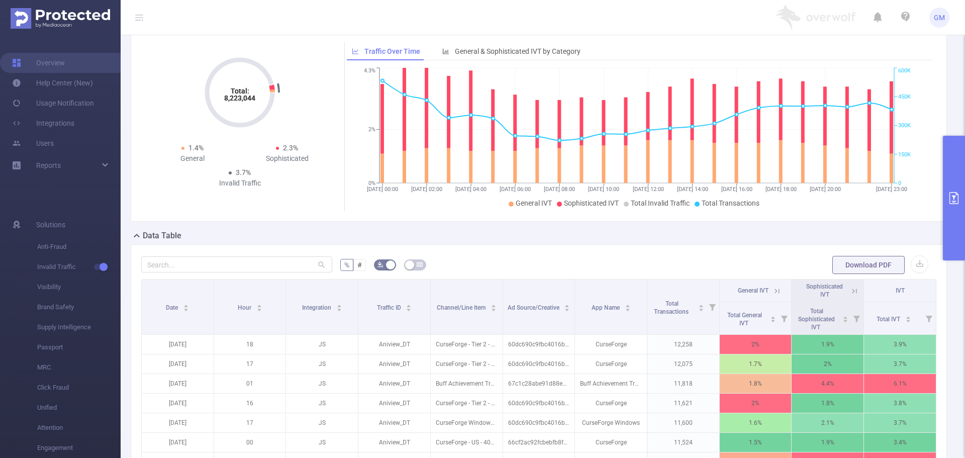
click at [951, 193] on icon "primary" at bounding box center [954, 198] width 12 height 12
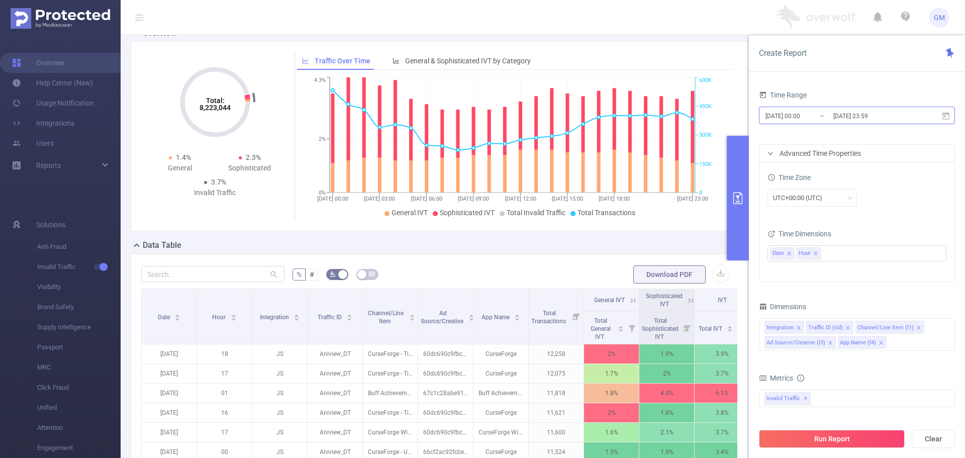
click at [801, 120] on input "[DATE] 00:00" at bounding box center [805, 116] width 81 height 14
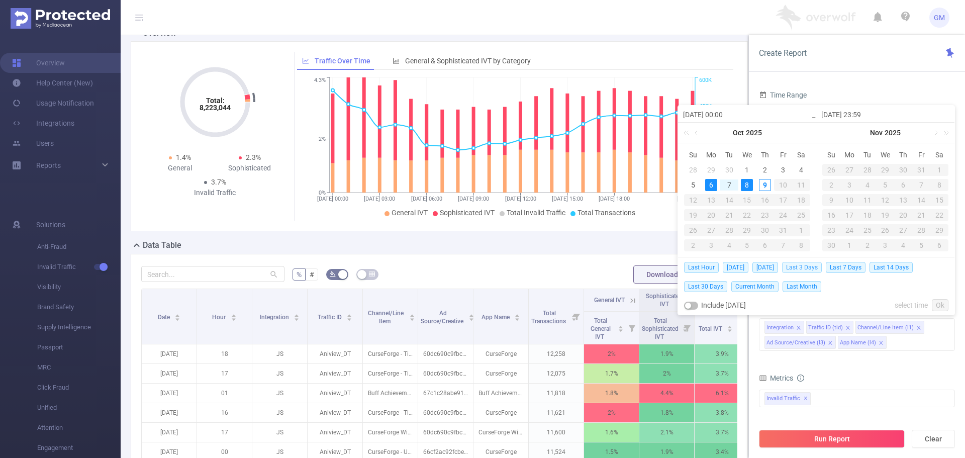
click at [800, 270] on span "Last 3 Days" at bounding box center [802, 267] width 40 height 11
type input "[DATE] 00:00"
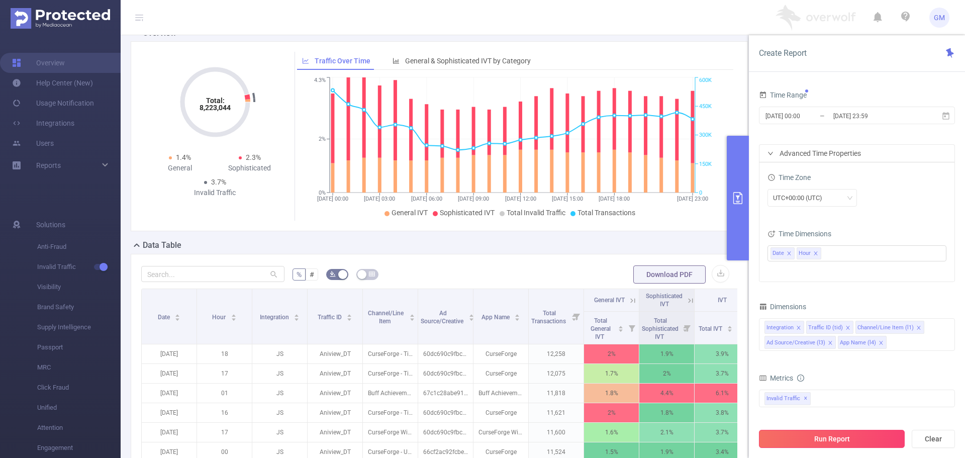
click at [844, 437] on button "Run Report" at bounding box center [832, 439] width 146 height 18
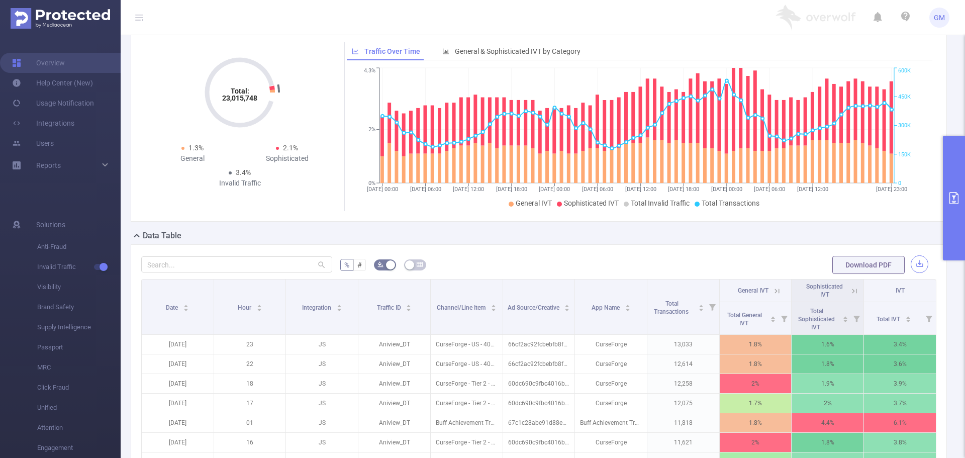
click at [911, 267] on button "button" at bounding box center [920, 264] width 18 height 18
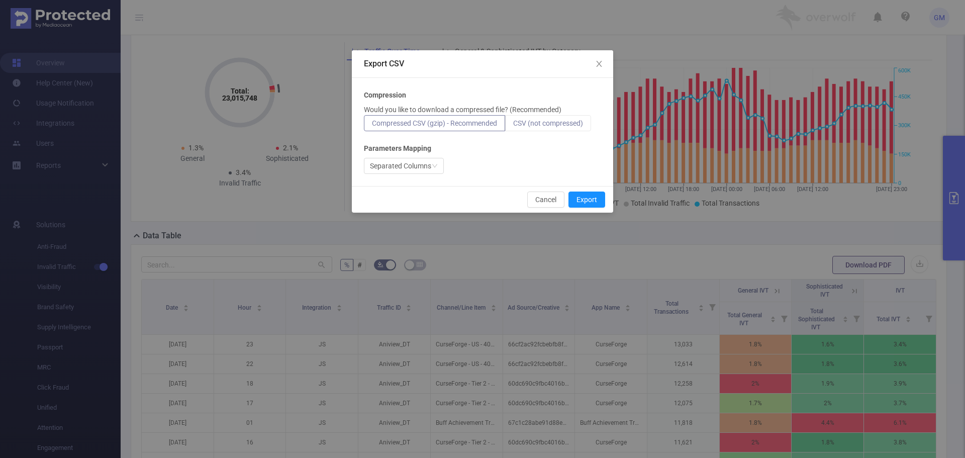
click at [552, 122] on span "CSV (not compressed)" at bounding box center [548, 123] width 70 height 8
click at [513, 126] on input "CSV (not compressed)" at bounding box center [513, 126] width 0 height 0
click at [592, 202] on button "Export" at bounding box center [587, 200] width 37 height 16
